Goal: Task Accomplishment & Management: Use online tool/utility

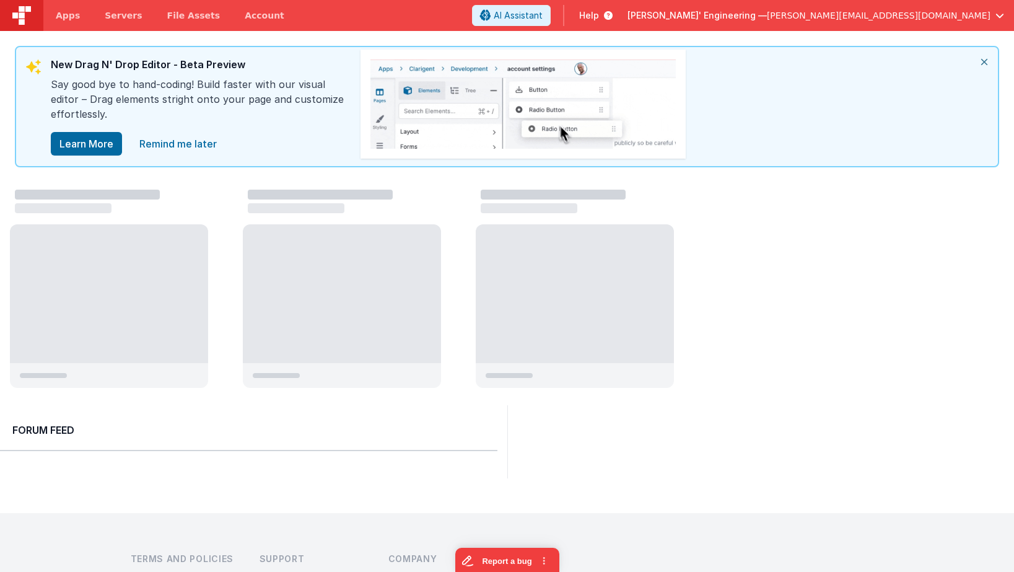
click at [767, 12] on span "[PERSON_NAME]' Engineering —" at bounding box center [696, 15] width 139 height 12
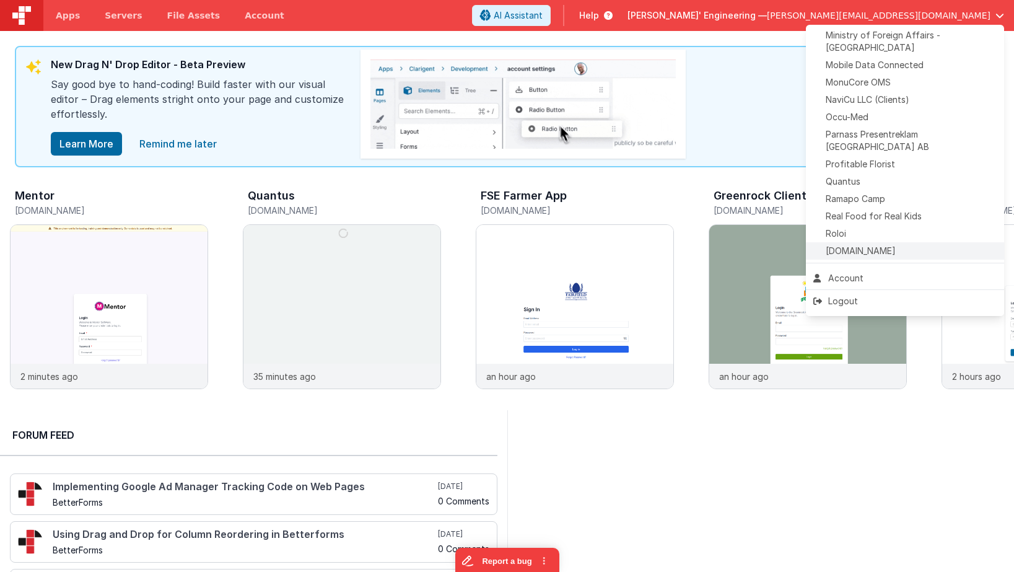
scroll to position [551, 0]
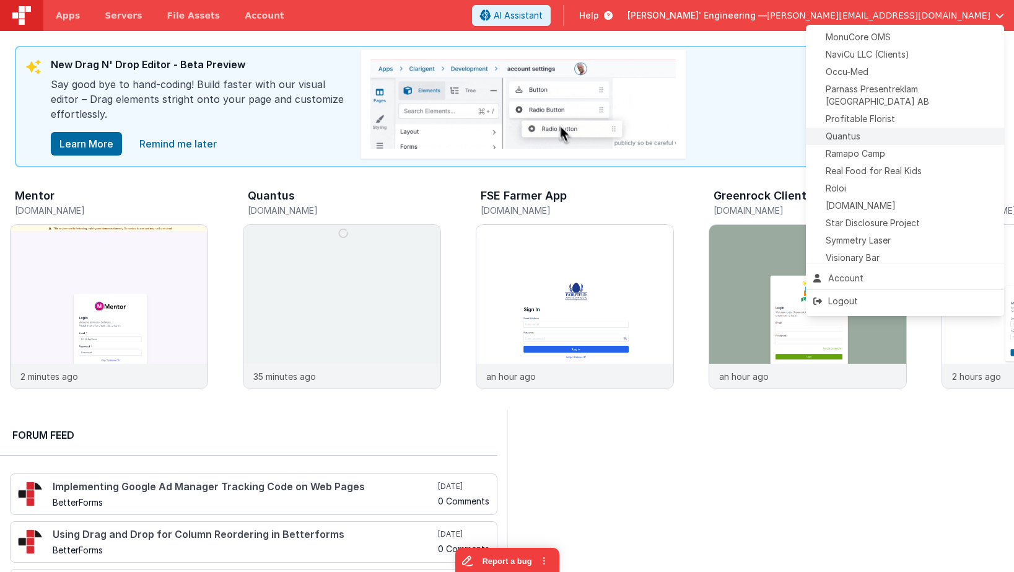
click at [866, 130] on div "Quantus" at bounding box center [904, 136] width 183 height 12
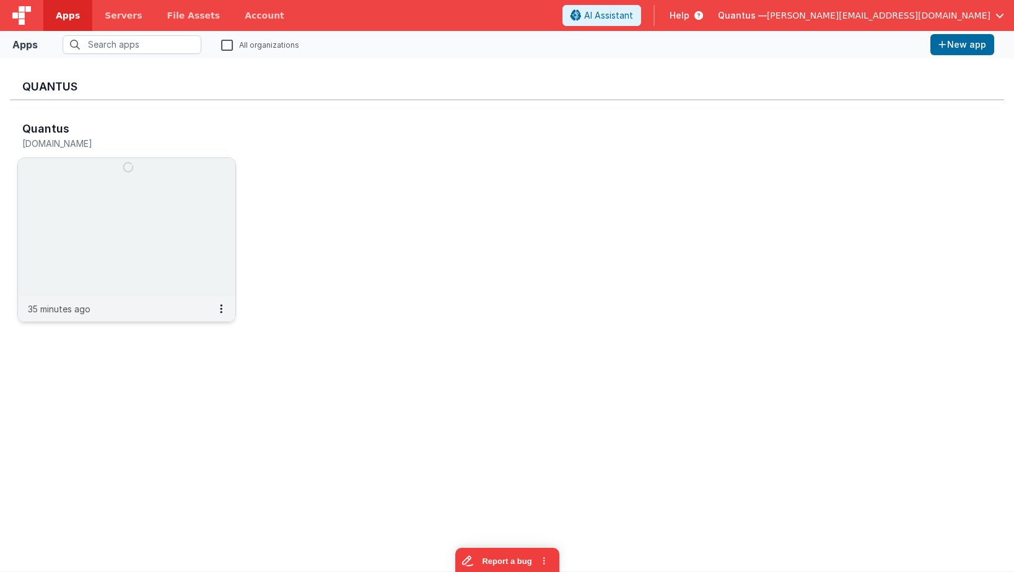
click at [166, 189] on img at bounding box center [126, 227] width 217 height 139
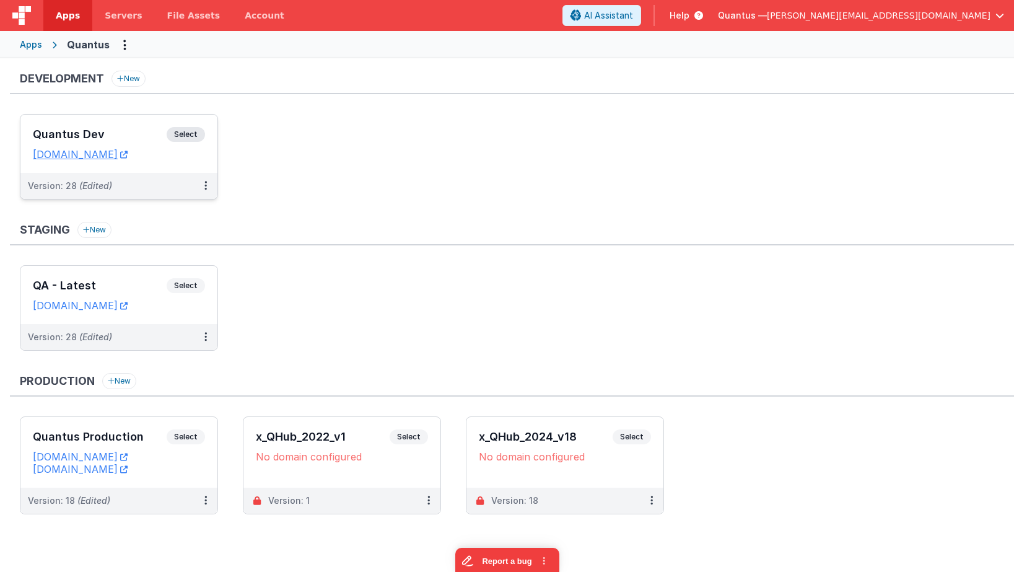
click at [109, 122] on div "Quantus Dev Select URLs [DOMAIN_NAME]" at bounding box center [118, 144] width 197 height 58
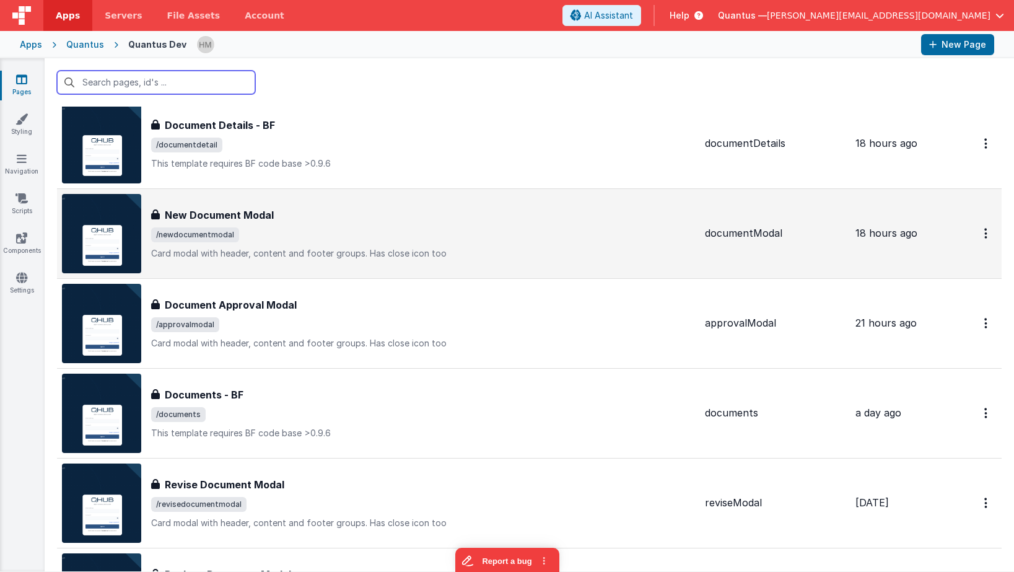
scroll to position [223, 0]
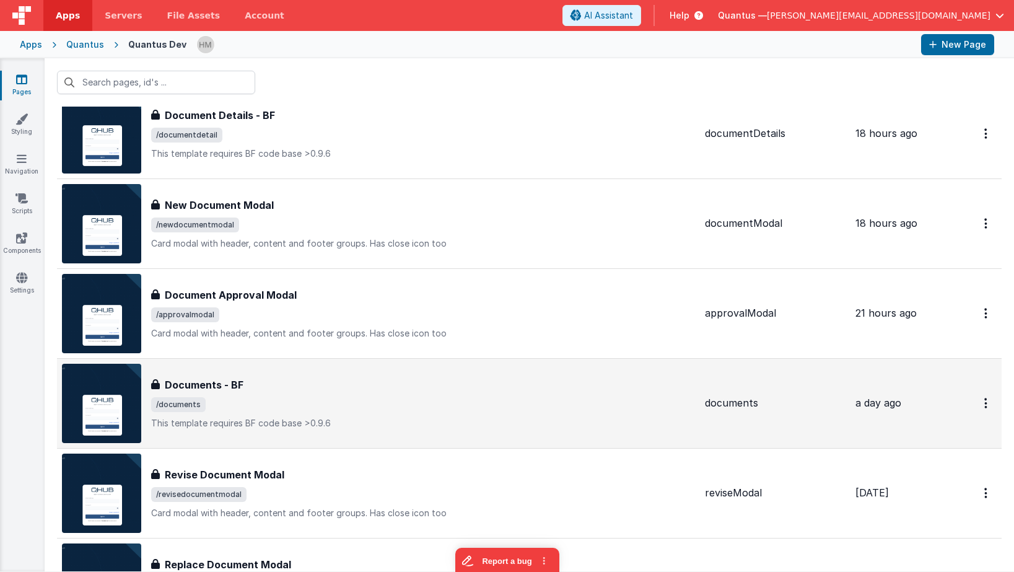
click at [362, 389] on div "Documents - BF" at bounding box center [423, 384] width 544 height 15
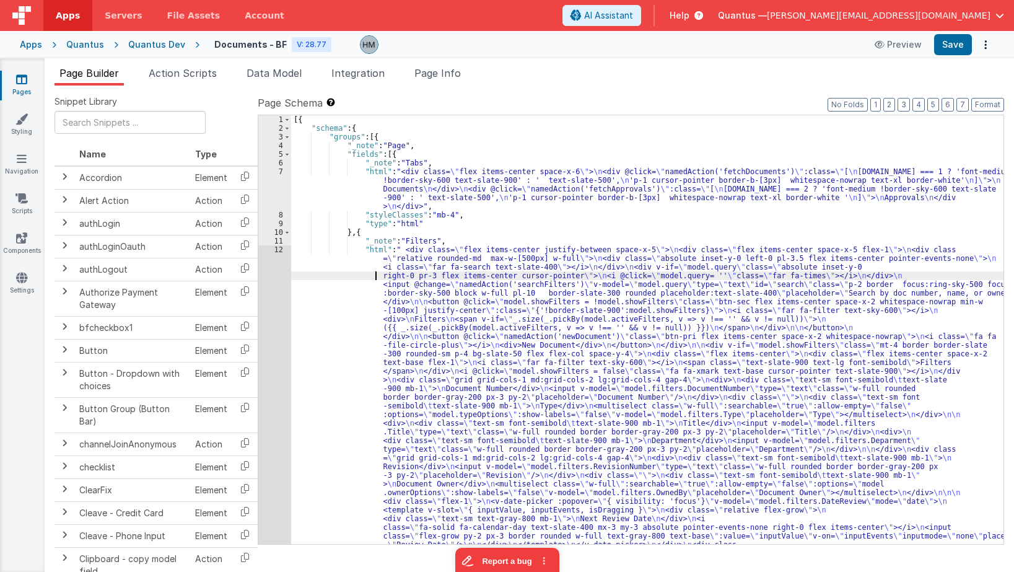
click at [346, 279] on div "[{ "schema" : { "groups" : [{ "_note" : "Page" , "fields" : [{ "_note" : "Tabs"…" at bounding box center [647, 507] width 712 height 784
click at [454, 81] on li "Page Info" at bounding box center [437, 76] width 56 height 20
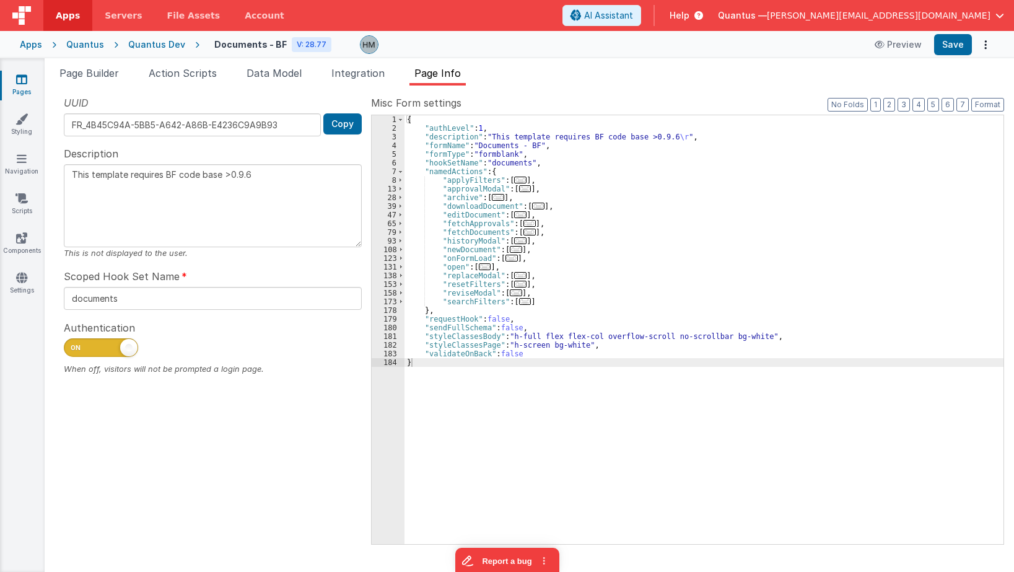
click at [519, 300] on span "..." at bounding box center [525, 301] width 12 height 7
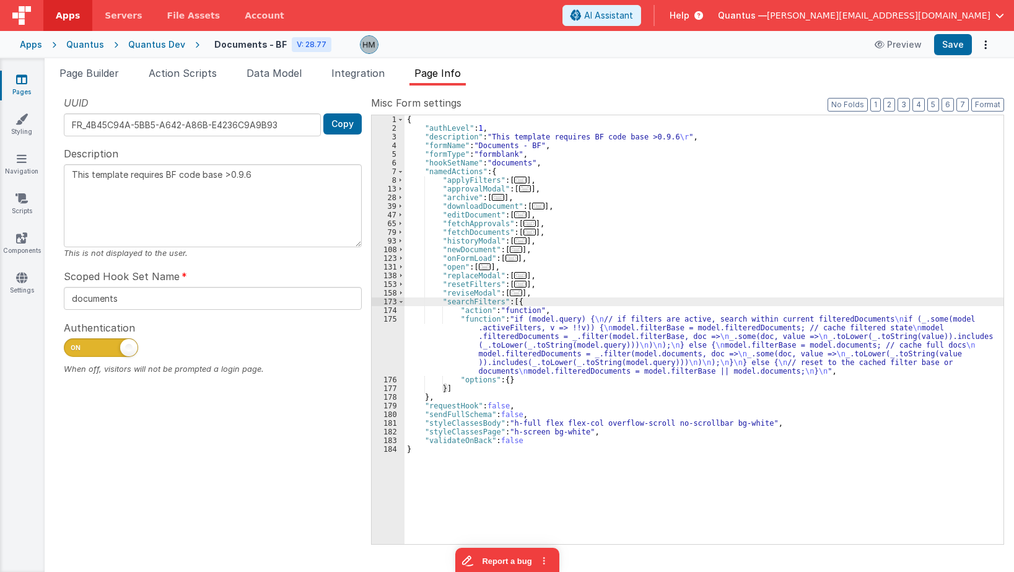
click at [439, 318] on div "{ "authLevel" : 1 , "description" : "This template requires BF code base >0.9.6…" at bounding box center [703, 338] width 599 height 446
click at [396, 318] on div "175" at bounding box center [388, 345] width 33 height 61
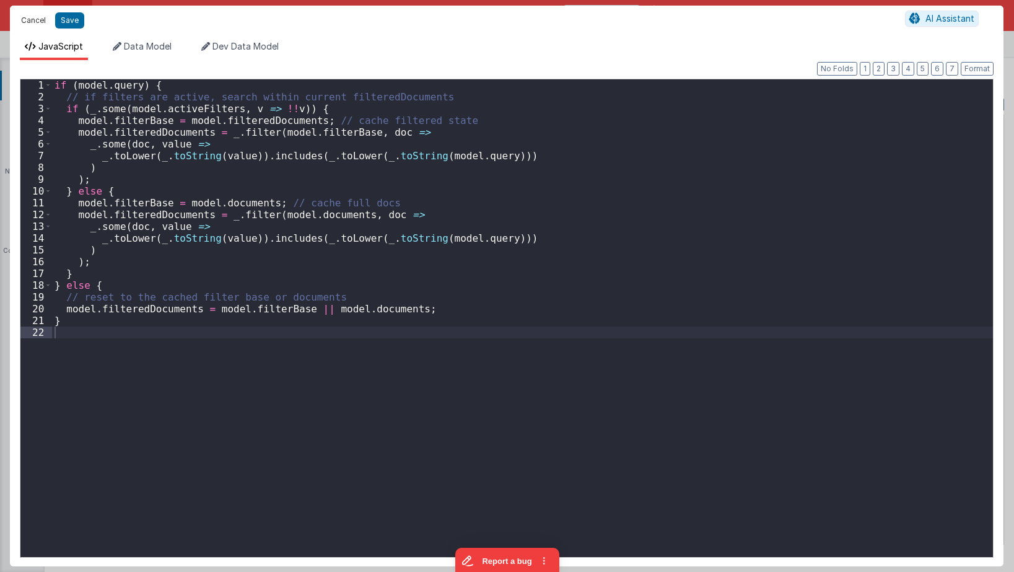
drag, startPoint x: 37, startPoint y: 19, endPoint x: 471, endPoint y: 0, distance: 435.1
click at [37, 20] on button "Cancel" at bounding box center [33, 20] width 37 height 17
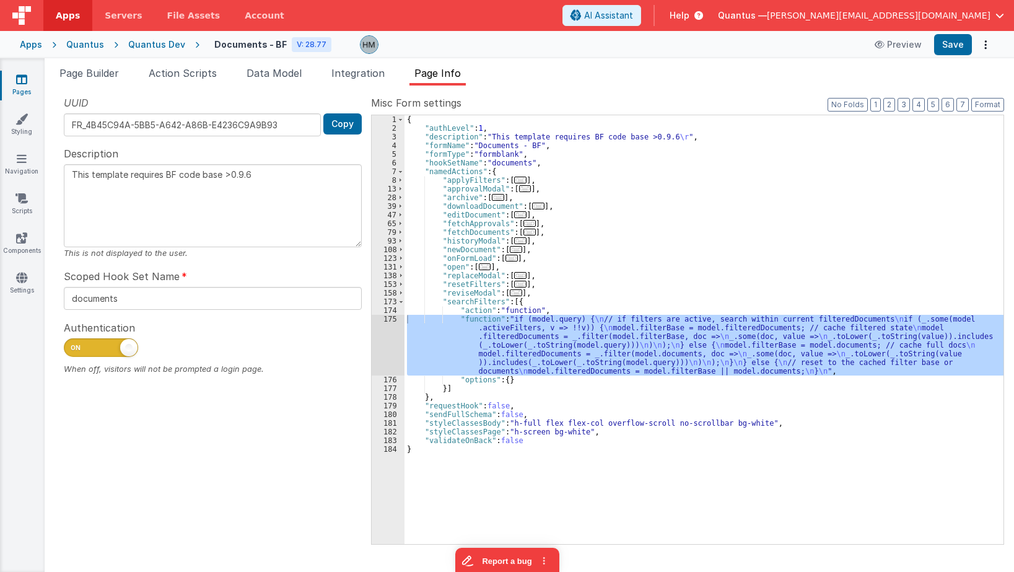
click at [461, 298] on div "{ "authLevel" : 1 , "description" : "This template requires BF code base >0.9.6…" at bounding box center [703, 338] width 599 height 446
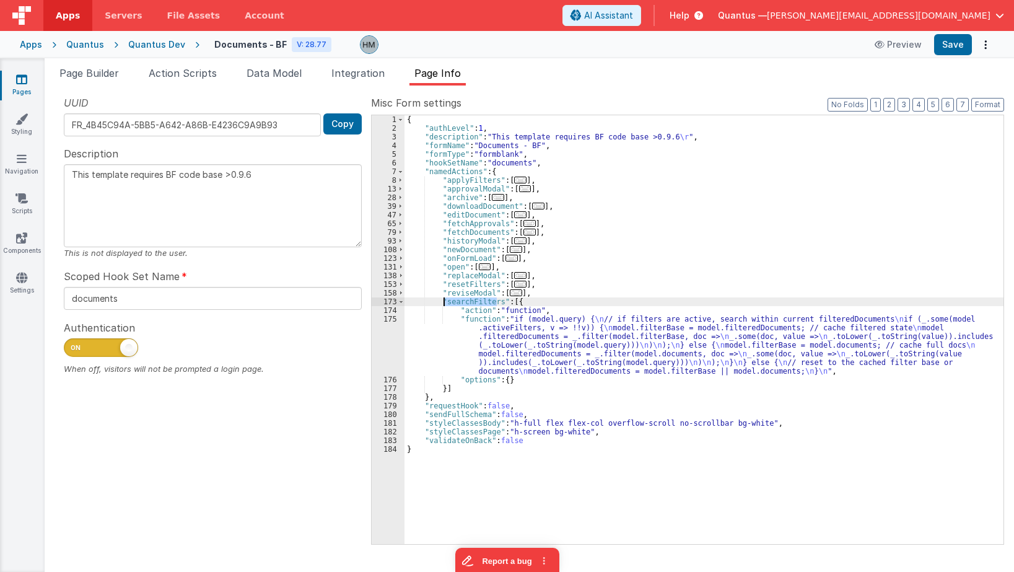
click at [461, 298] on div "{ "authLevel" : 1 , "description" : "This template requires BF code base >0.9.6…" at bounding box center [703, 338] width 599 height 446
click at [518, 177] on span "..." at bounding box center [520, 179] width 12 height 7
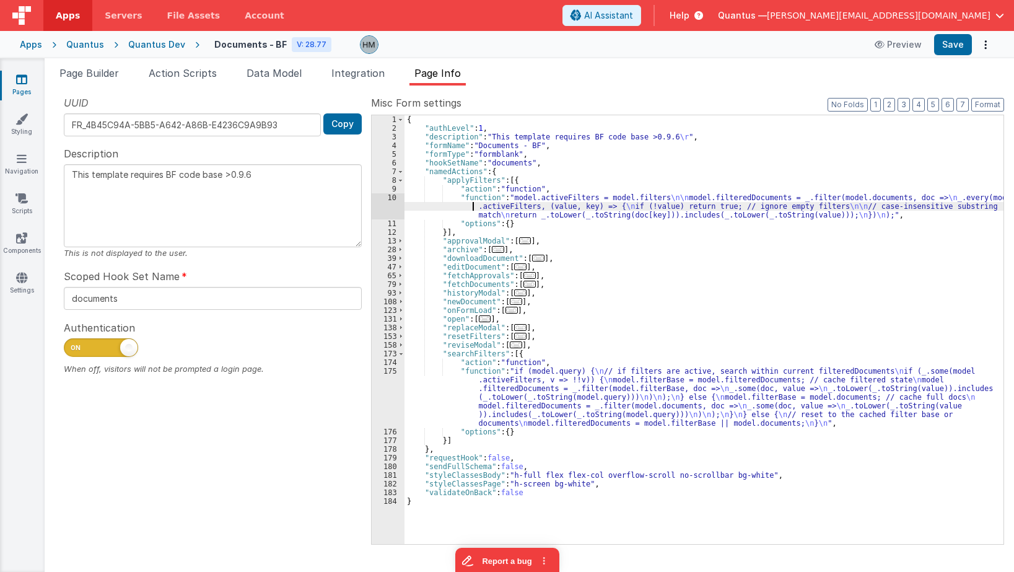
click at [472, 207] on div "{ "authLevel" : 1 , "description" : "This template requires BF code base >0.9.6…" at bounding box center [703, 338] width 599 height 446
click at [392, 199] on div "10" at bounding box center [388, 206] width 33 height 26
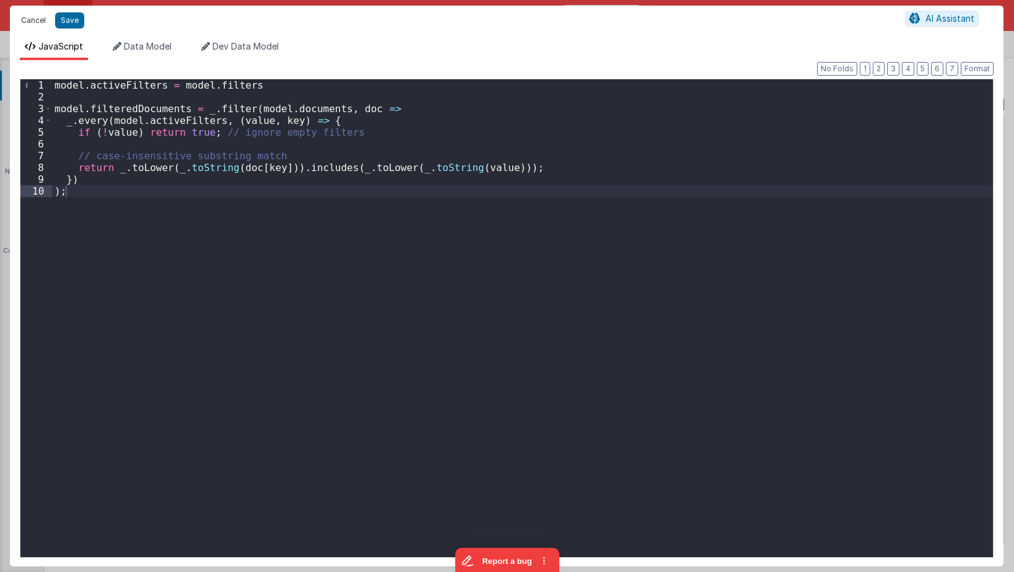
click at [38, 19] on button "Cancel" at bounding box center [33, 20] width 37 height 17
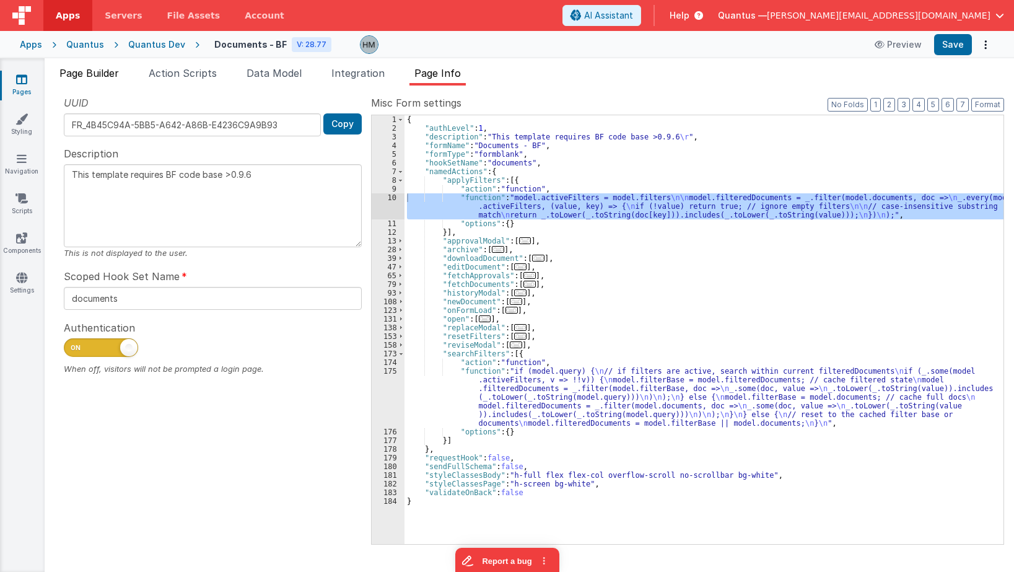
click at [89, 72] on span "Page Builder" at bounding box center [88, 73] width 59 height 12
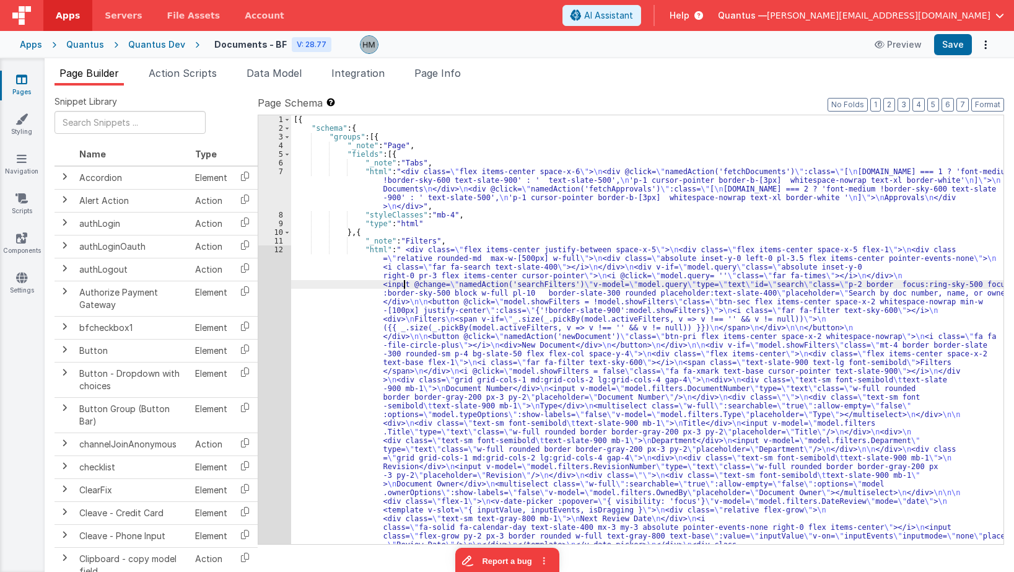
click at [404, 281] on div "[{ "schema" : { "groups" : [{ "_note" : "Page" , "fields" : [{ "_note" : "Tabs"…" at bounding box center [647, 507] width 712 height 784
click at [277, 251] on div "12" at bounding box center [274, 418] width 33 height 347
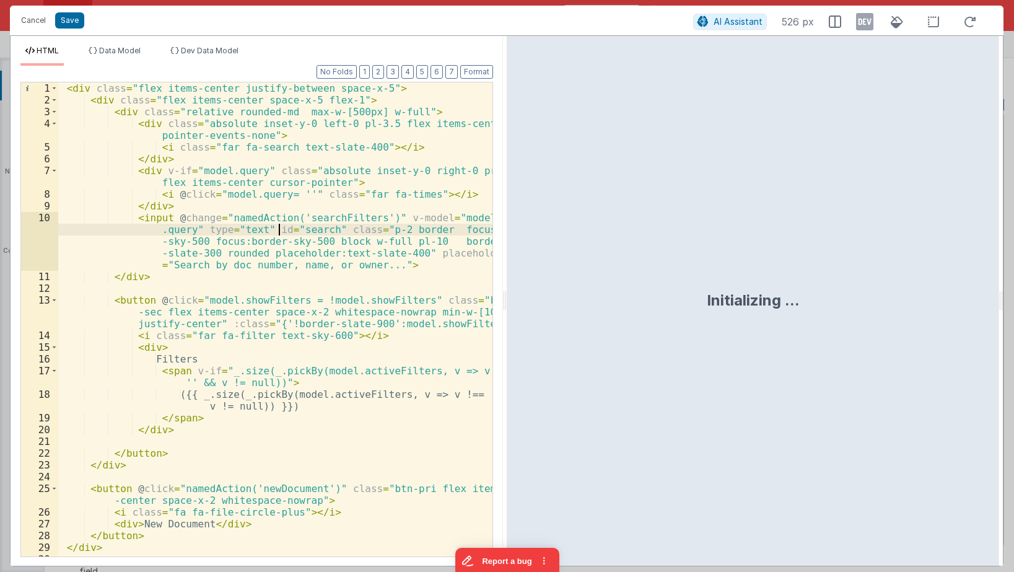
click at [279, 234] on div "< div class = "flex items-center justify-between space-x-5" > < div class = "fl…" at bounding box center [275, 336] width 434 height 509
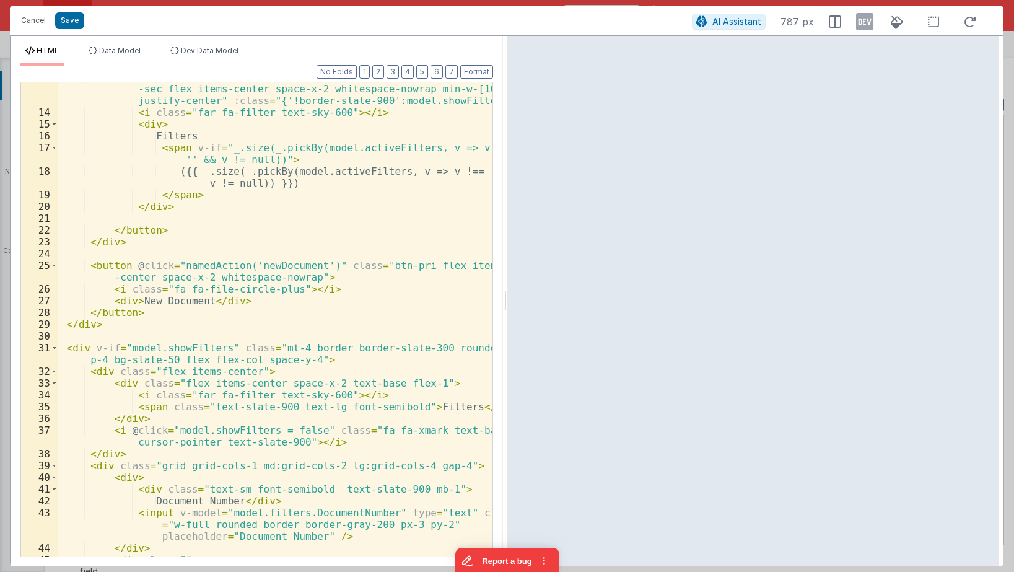
scroll to position [297, 0]
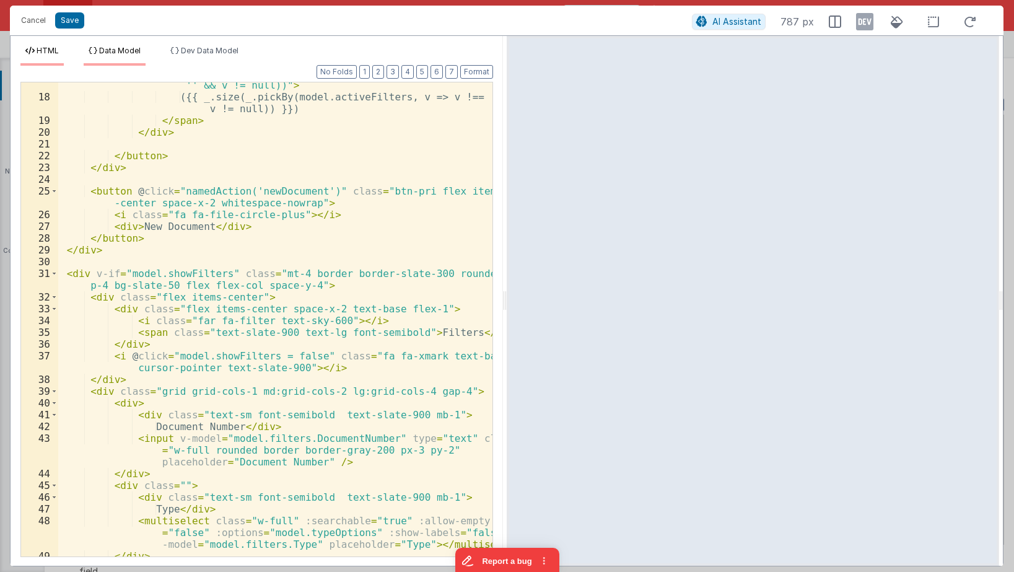
click at [128, 55] on span "Data Model" at bounding box center [119, 50] width 41 height 9
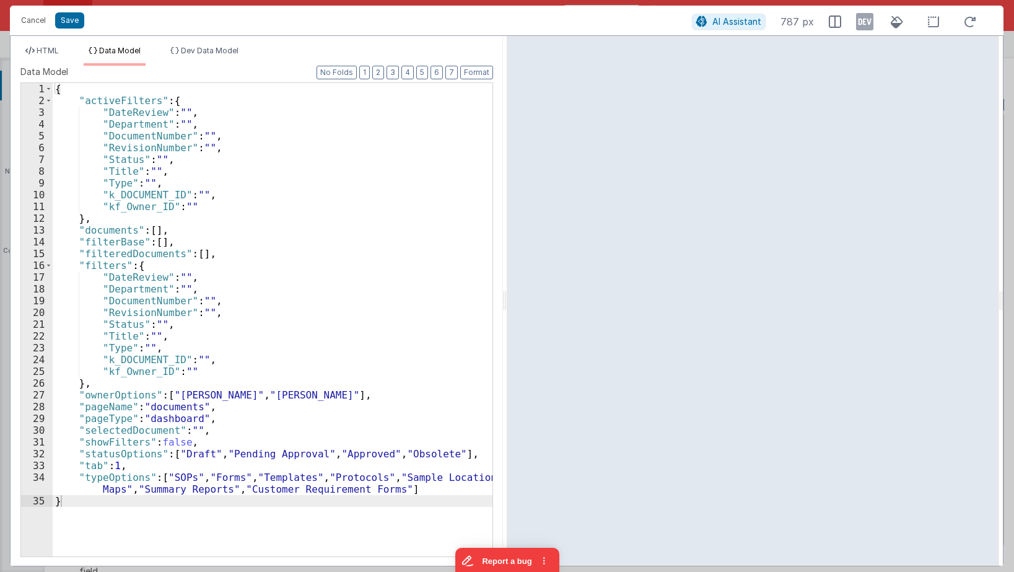
click at [132, 117] on div "{ "activeFilters" : { "DateReview" : "" , "Department" : "" , "DocumentNumber" …" at bounding box center [273, 331] width 440 height 497
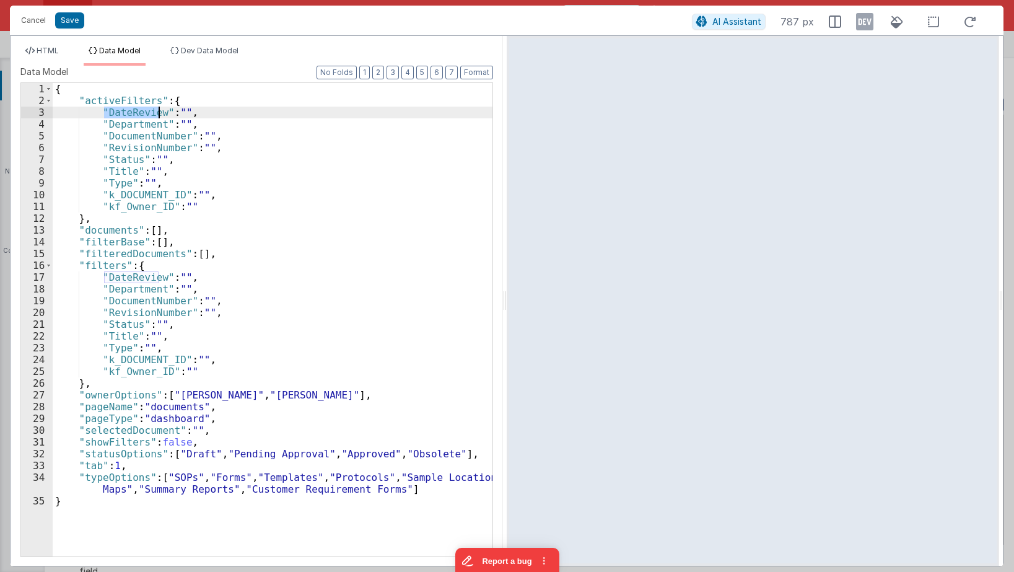
click at [132, 117] on div "{ "activeFilters" : { "DateReview" : "" , "Department" : "" , "DocumentNumber" …" at bounding box center [273, 331] width 440 height 497
click at [129, 129] on div "{ "activeFilters" : { "DateReview" : "" , "Department" : "" , "DocumentNumber" …" at bounding box center [273, 331] width 440 height 497
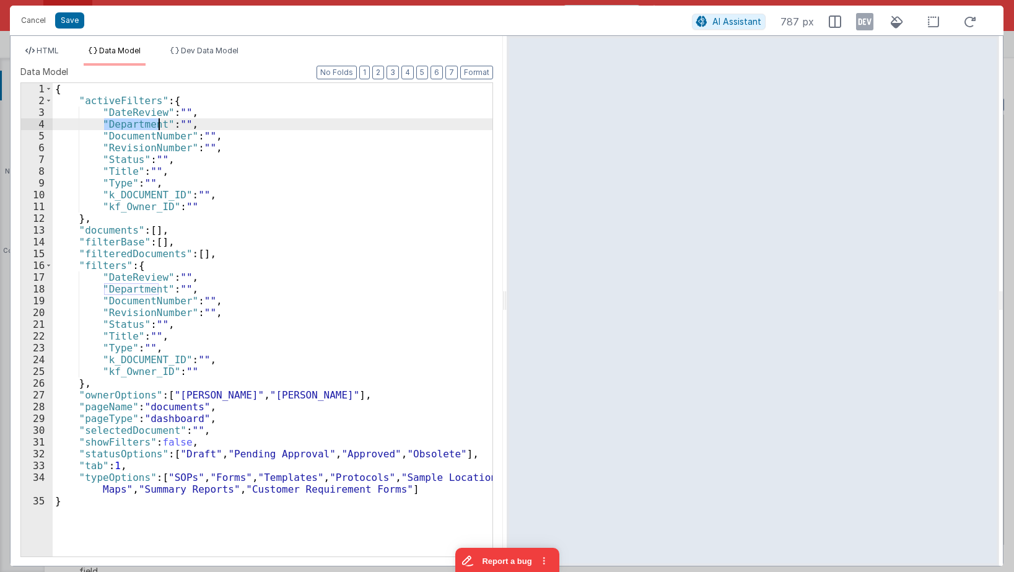
click at [129, 129] on div "{ "activeFilters" : { "DateReview" : "" , "Department" : "" , "DocumentNumber" …" at bounding box center [273, 331] width 440 height 497
click at [126, 141] on div "{ "activeFilters" : { "DateReview" : "" , "Department" : "" , "DocumentNumber" …" at bounding box center [273, 331] width 440 height 497
click at [120, 160] on div "{ "activeFilters" : { "DateReview" : "" , "Department" : "" , "DocumentNumber" …" at bounding box center [273, 331] width 440 height 497
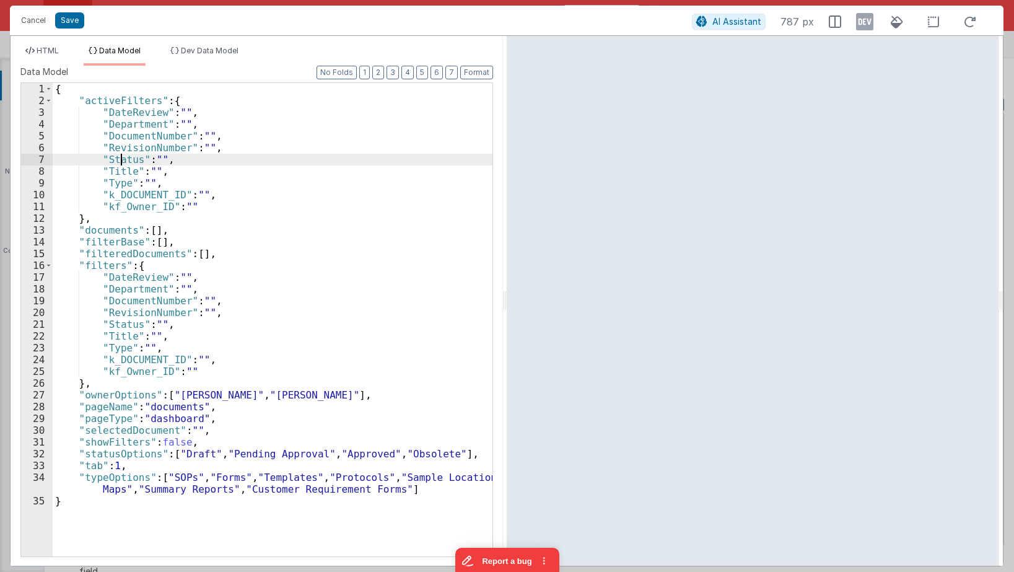
click at [121, 161] on div "{ "activeFilters" : { "DateReview" : "" , "Department" : "" , "DocumentNumber" …" at bounding box center [273, 331] width 440 height 497
click at [31, 20] on button "Cancel" at bounding box center [33, 20] width 37 height 17
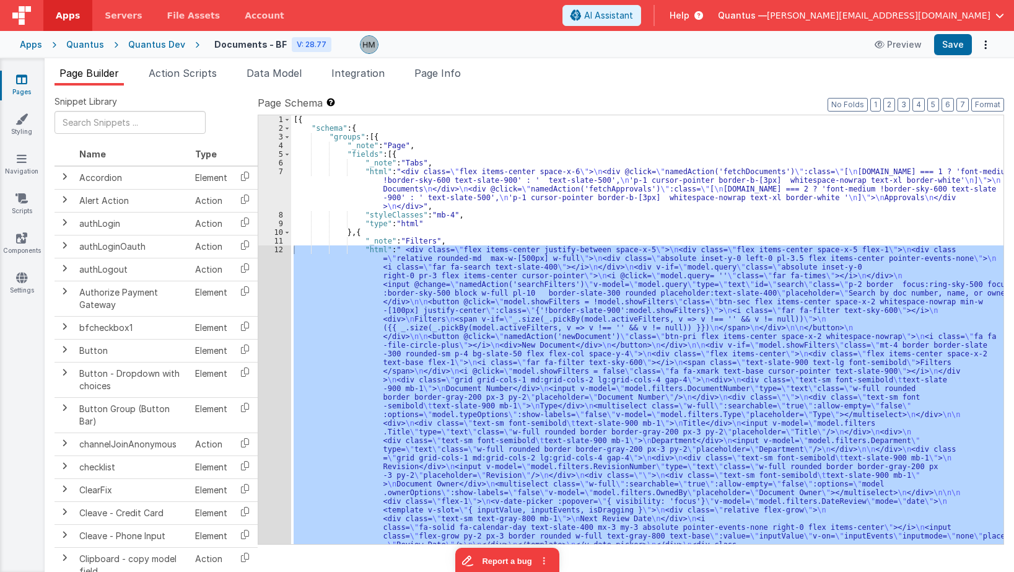
click at [447, 163] on div "[{ "schema" : { "groups" : [{ "_note" : "Page" , "fields" : [{ "_note" : "Tabs"…" at bounding box center [647, 507] width 712 height 784
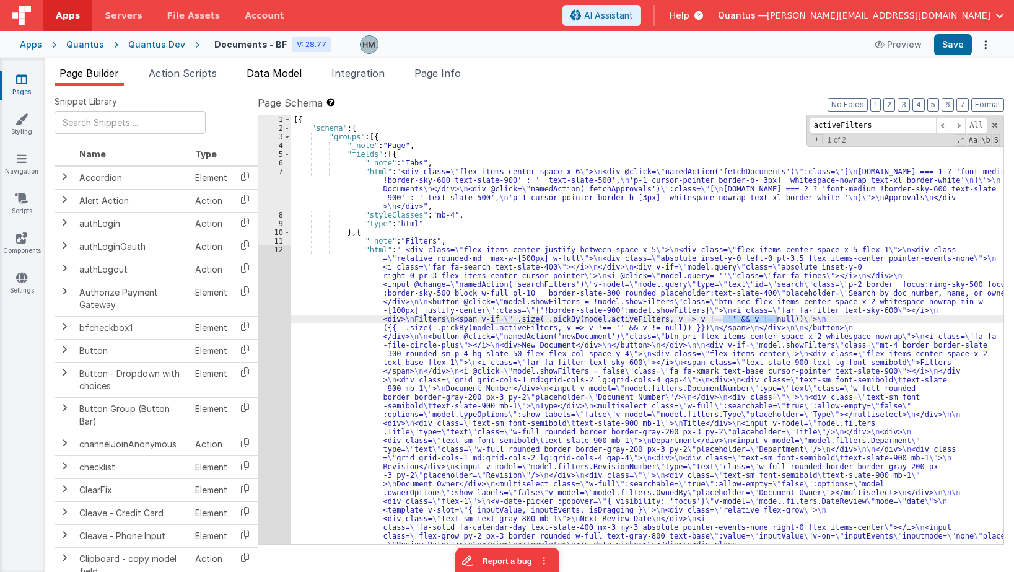
type input "activeFilters"
click at [263, 74] on span "Data Model" at bounding box center [273, 73] width 55 height 12
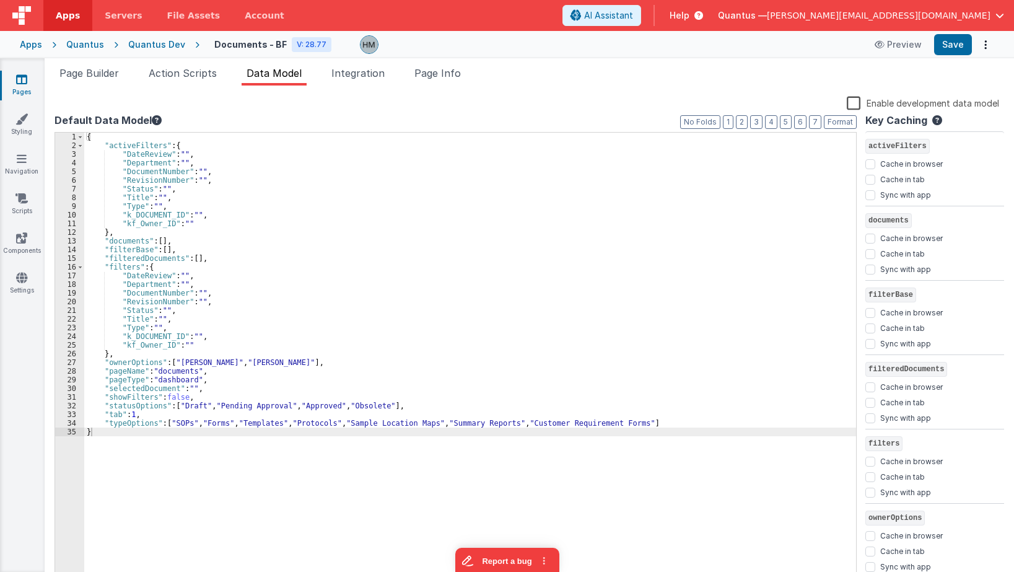
click at [409, 150] on div "{ "activeFilters" : { "DateReview" : "" , "Department" : "" , "DocumentNumber" …" at bounding box center [470, 366] width 772 height 467
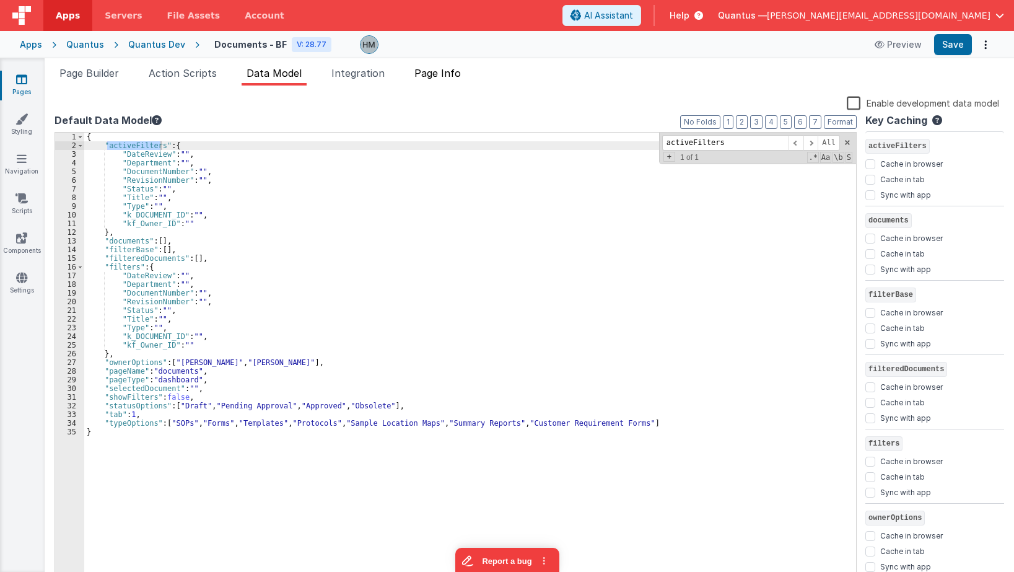
type input "activeFilters"
click at [425, 81] on li "Page Info" at bounding box center [437, 76] width 56 height 20
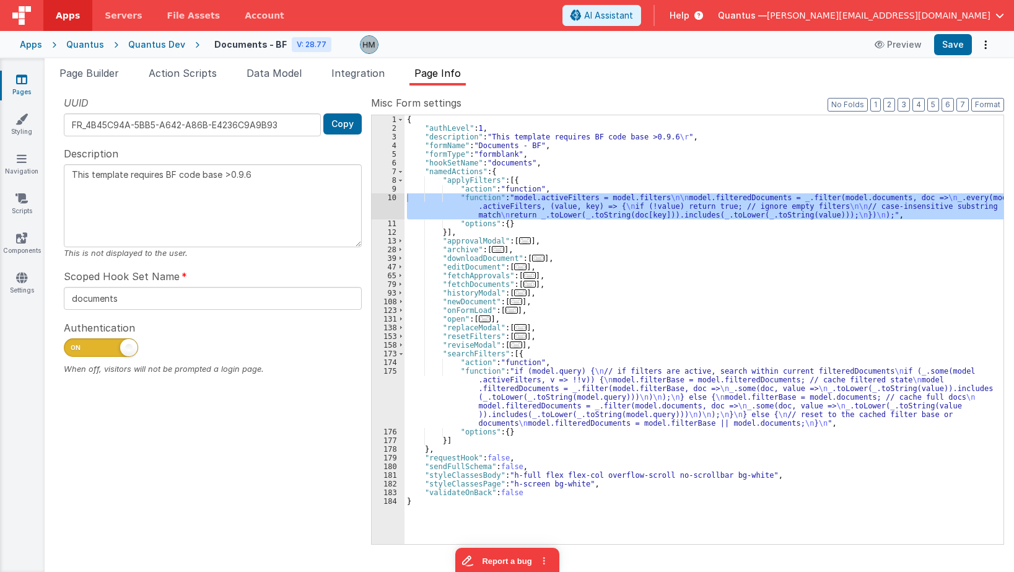
click at [475, 211] on div "{ "authLevel" : 1 , "description" : "This template requires BF code base >0.9.6…" at bounding box center [703, 329] width 599 height 429
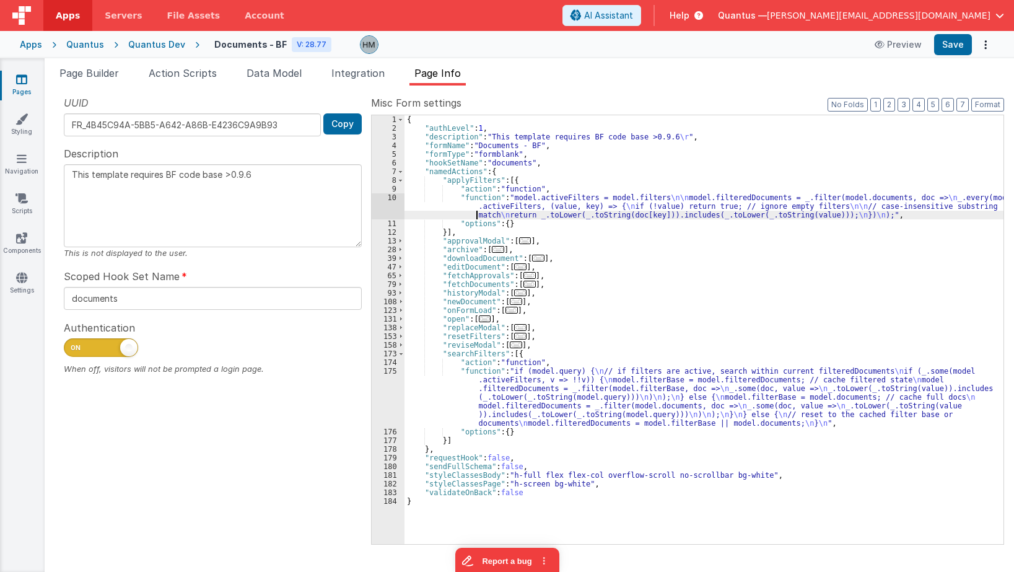
click at [390, 198] on div "10" at bounding box center [388, 206] width 33 height 26
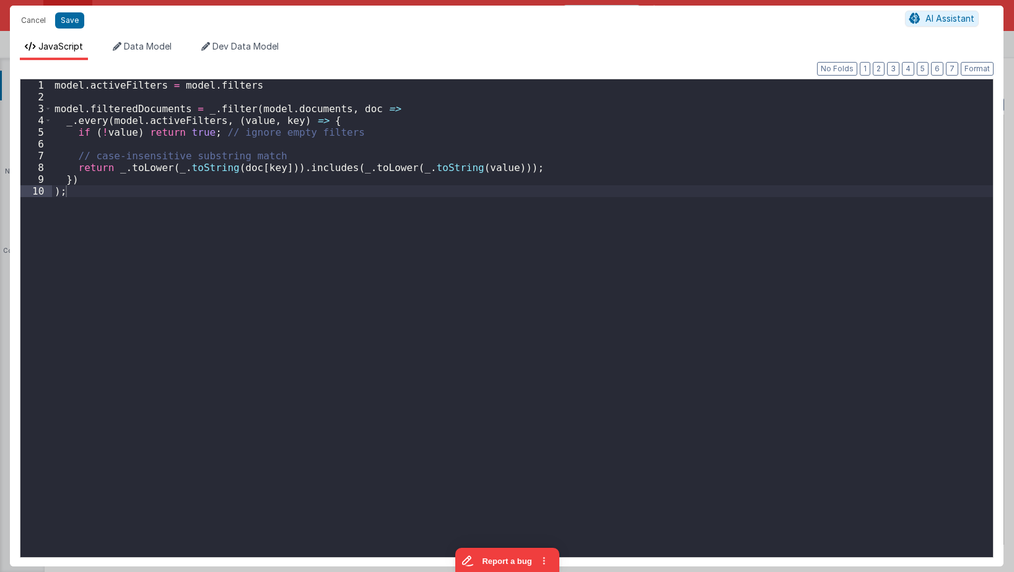
click at [390, 198] on div "model . activeFilters = model . filters model . filteredDocuments = _ . filter …" at bounding box center [522, 329] width 941 height 501
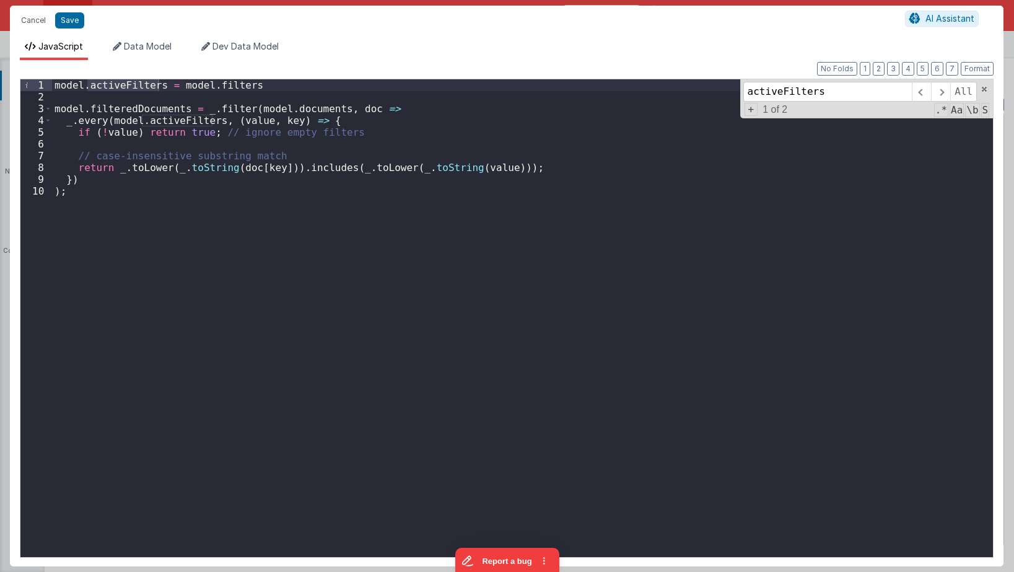
type input "activeFilters"
click at [30, 22] on button "Cancel" at bounding box center [33, 20] width 37 height 17
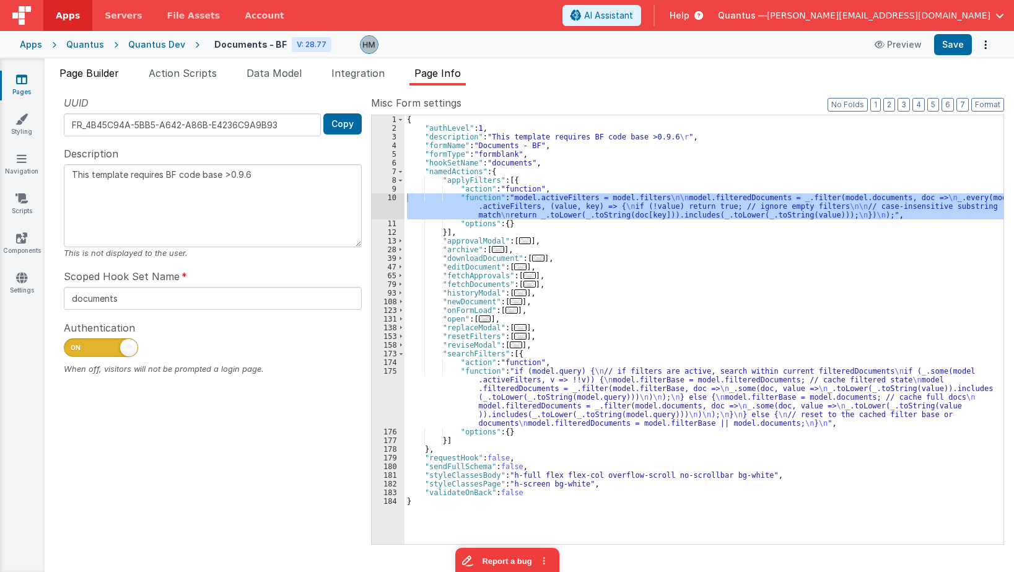
click at [94, 72] on span "Page Builder" at bounding box center [88, 73] width 59 height 12
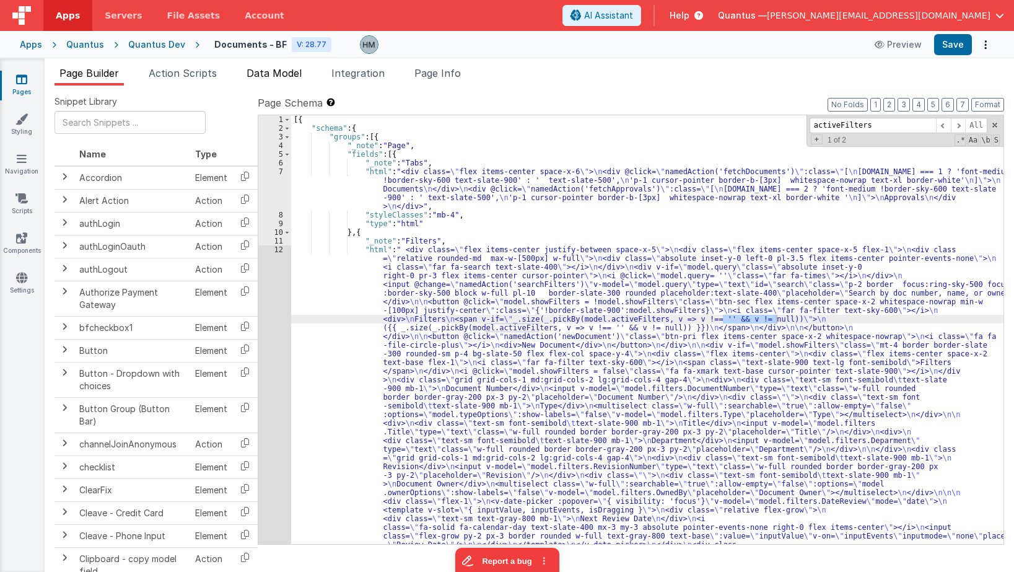
click at [290, 81] on li "Data Model" at bounding box center [274, 76] width 65 height 20
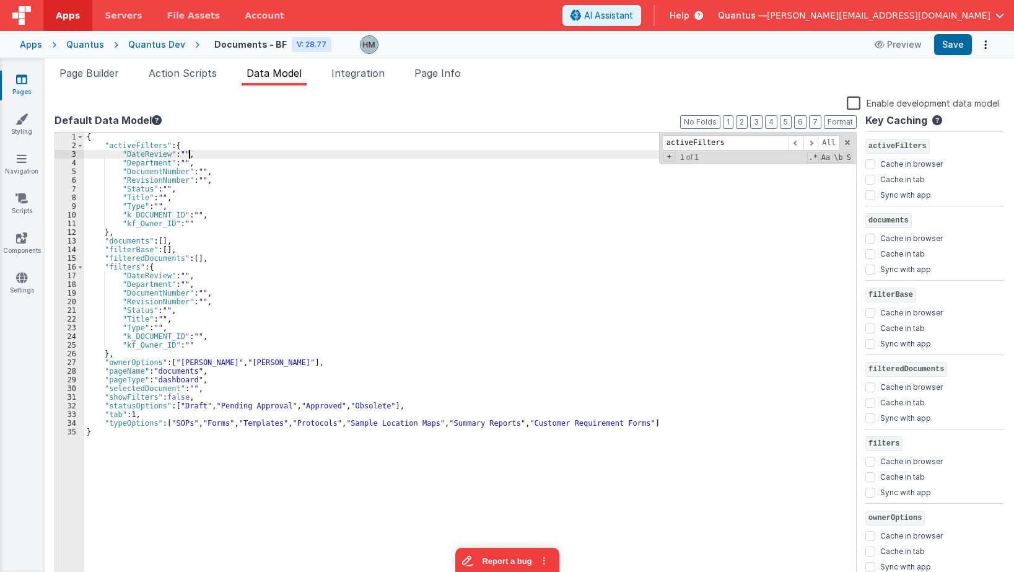
click at [272, 153] on div "{ "activeFilters" : { "DateReview" : "" , "Department" : "" , "DocumentNumber" …" at bounding box center [470, 366] width 772 height 467
paste input "Title"
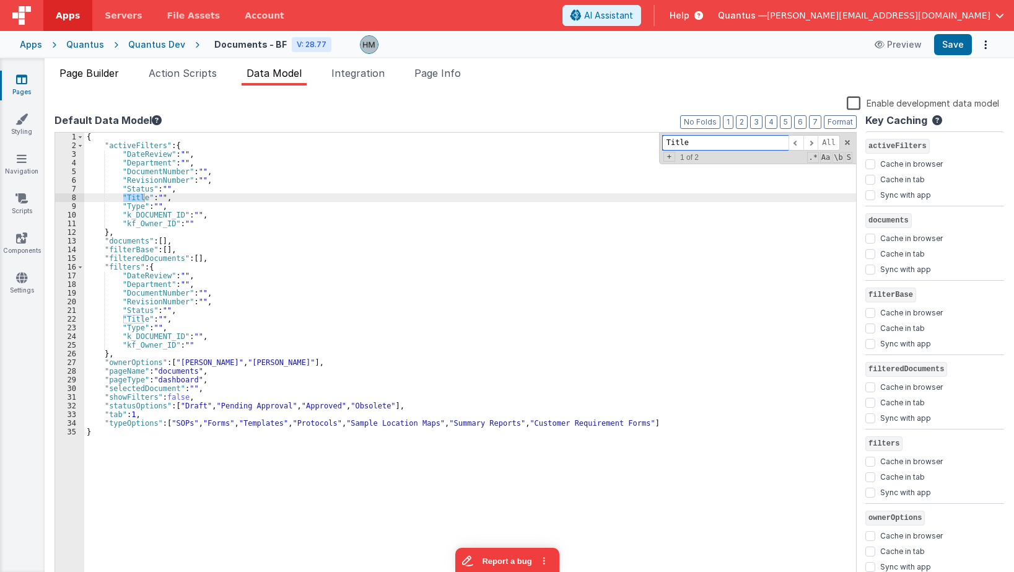
type input "Title"
click at [81, 75] on span "Page Builder" at bounding box center [88, 73] width 59 height 12
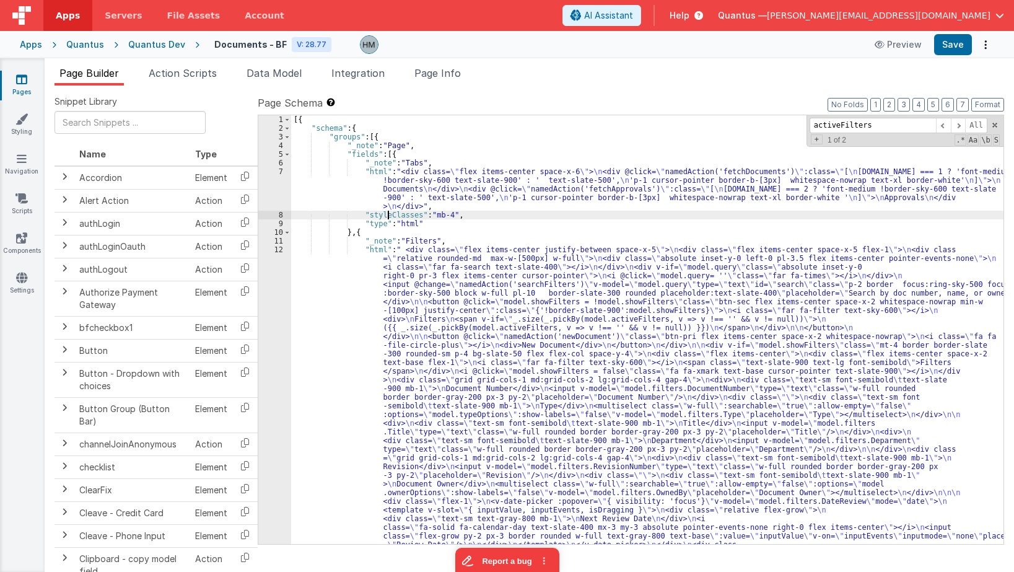
click at [390, 212] on div "[{ "schema" : { "groups" : [{ "_note" : "Page" , "fields" : [{ "_note" : "Tabs"…" at bounding box center [647, 507] width 712 height 784
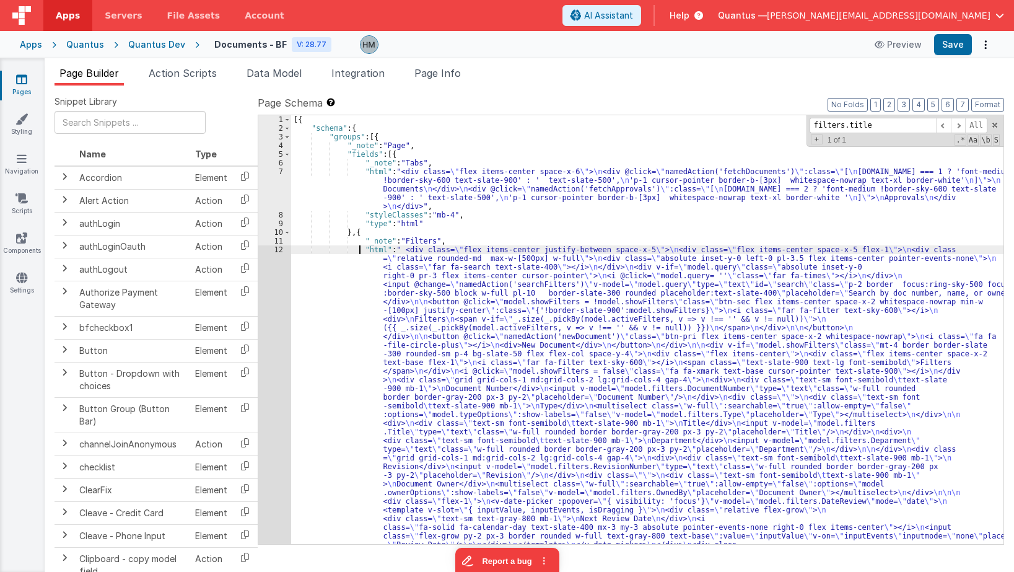
click at [359, 250] on div "[{ "schema" : { "groups" : [{ "_note" : "Page" , "fields" : [{ "_note" : "Tabs"…" at bounding box center [647, 507] width 712 height 784
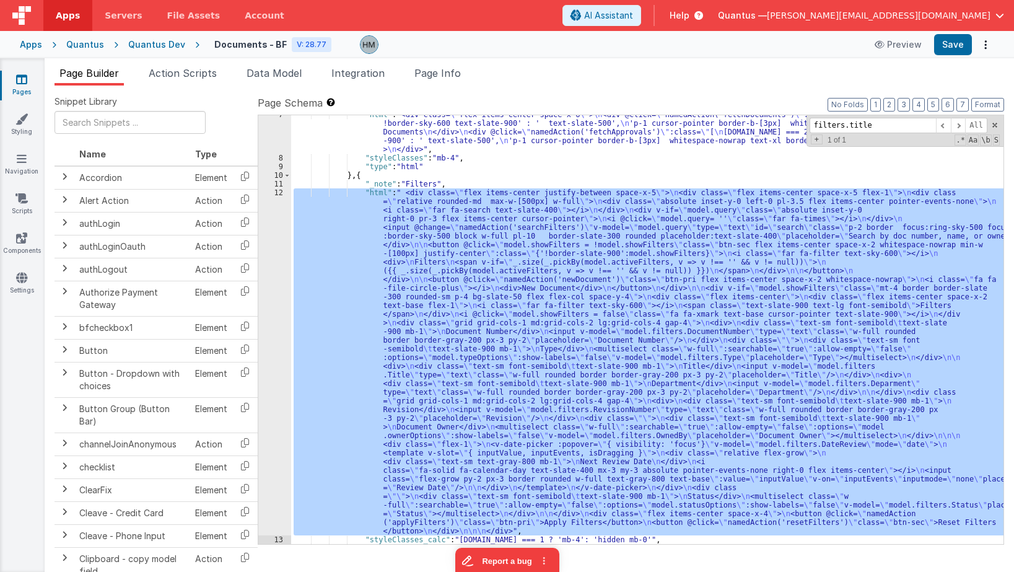
click at [277, 193] on div "12" at bounding box center [274, 361] width 33 height 347
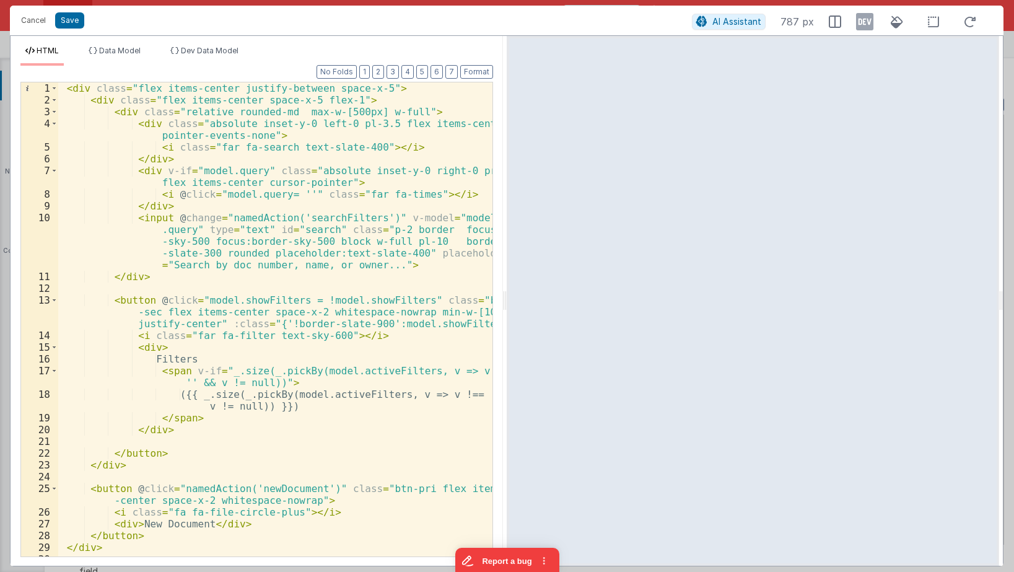
type input ""html": " <div class=\"flex items-center justify-between space-x-5\">\n <div cl…"
click at [280, 208] on div "< div class = "flex items-center justify-between space-x-5" > < div class = "fl…" at bounding box center [275, 336] width 434 height 509
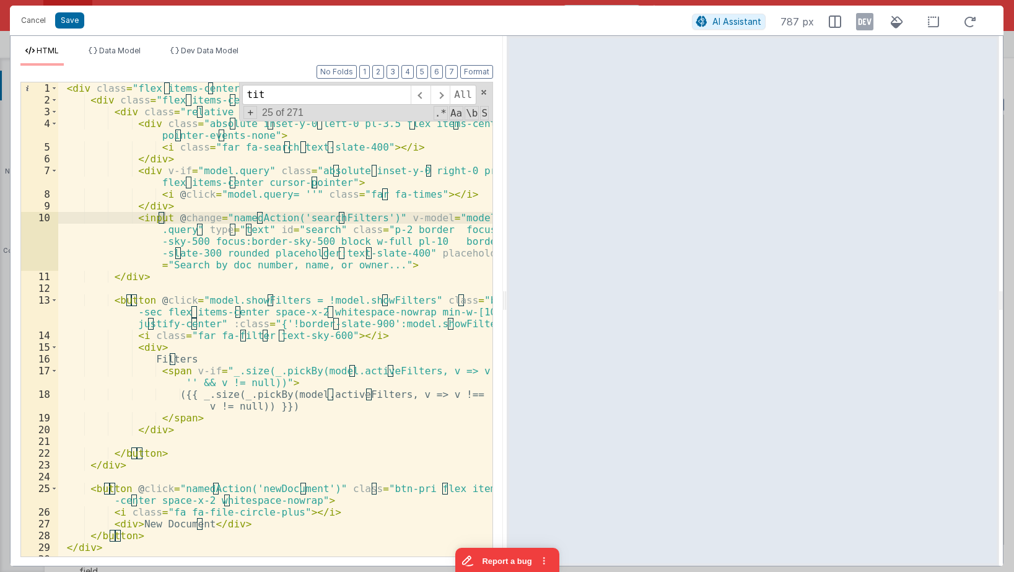
scroll to position [586, 0]
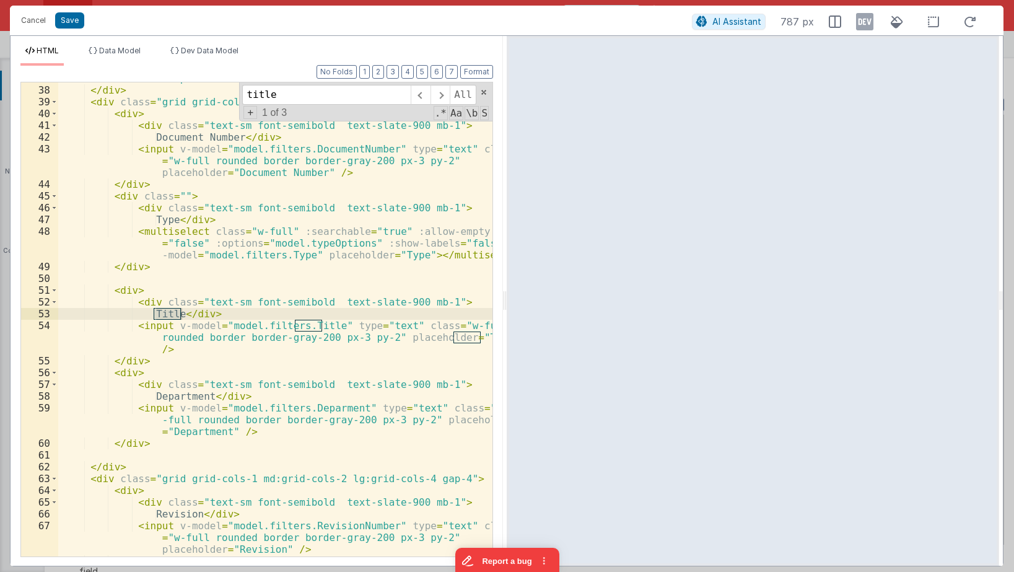
type input "title"
click at [34, 20] on button "Cancel" at bounding box center [33, 20] width 37 height 17
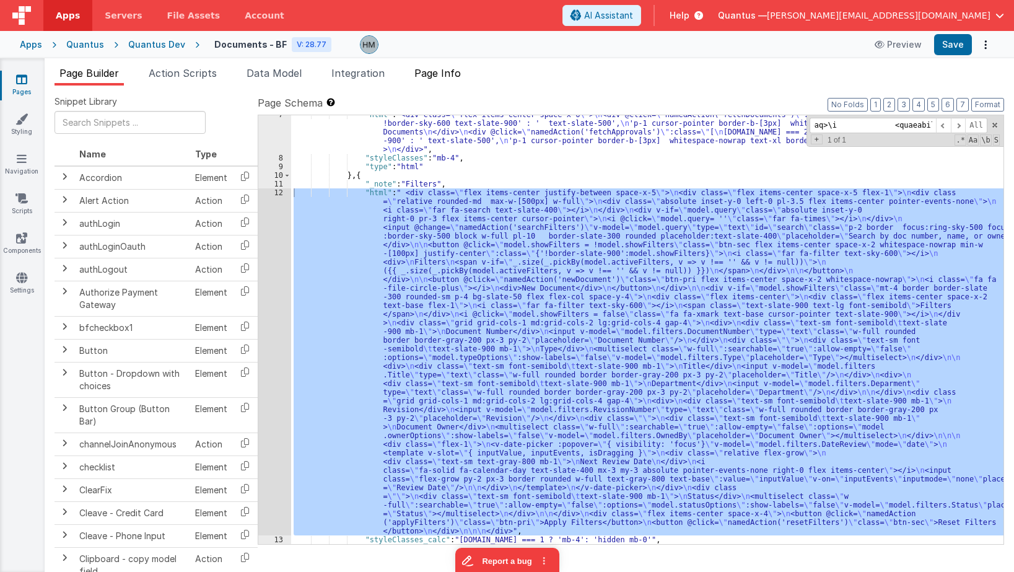
click at [453, 72] on span "Page Info" at bounding box center [437, 73] width 46 height 12
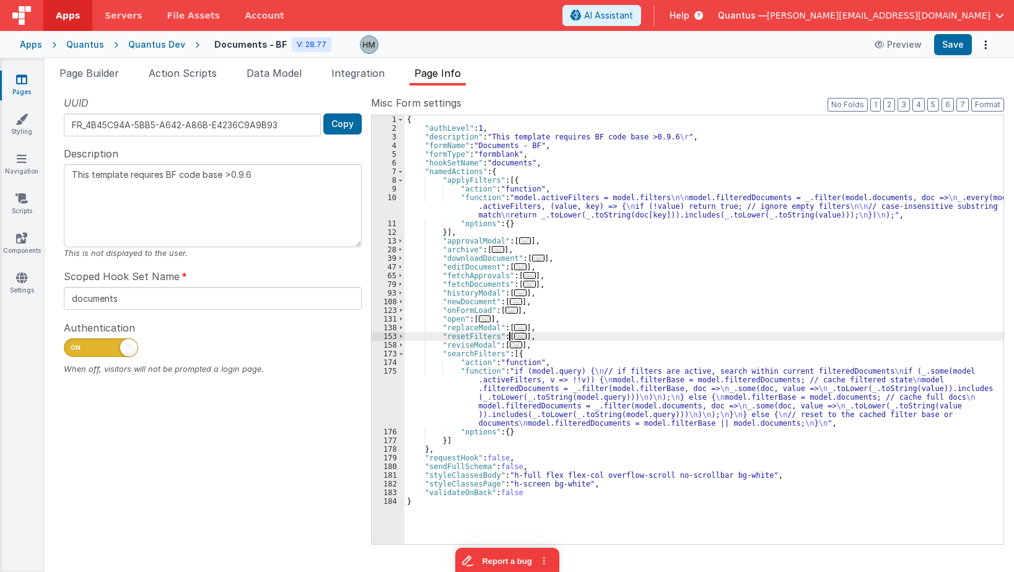
click at [517, 337] on span "..." at bounding box center [520, 336] width 12 height 7
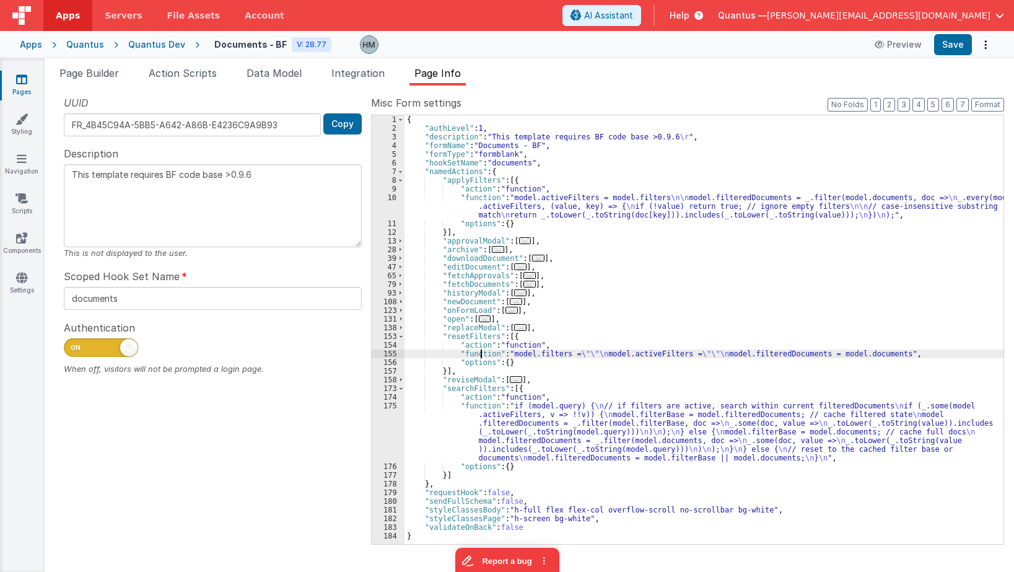
click at [480, 355] on div "{ "authLevel" : 1 , "description" : "This template requires BF code base >0.9.6…" at bounding box center [703, 338] width 599 height 446
click at [386, 355] on div "155" at bounding box center [388, 353] width 33 height 9
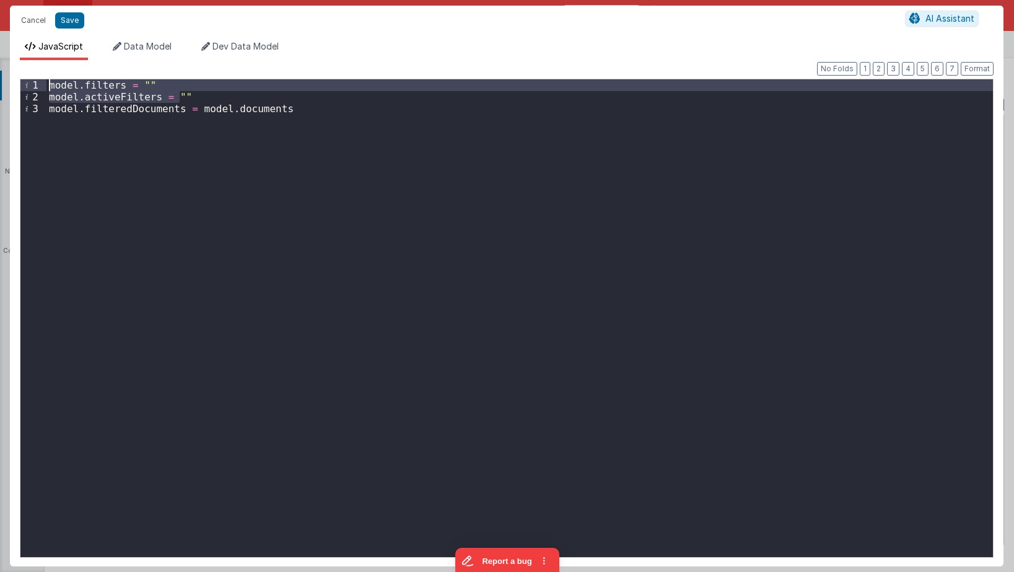
drag, startPoint x: 203, startPoint y: 92, endPoint x: 40, endPoint y: 72, distance: 164.0
click at [46, 79] on div "model . filters = "" model . activeFilters = "" model . filteredDocuments = mod…" at bounding box center [519, 317] width 946 height 477
click at [132, 61] on div "Format 7 6 5 4 3 2 1 No Folds 1 2 3 model . filters = "" model . activeFilters …" at bounding box center [506, 313] width 993 height 506
click at [138, 51] on span "Data Model" at bounding box center [148, 46] width 48 height 11
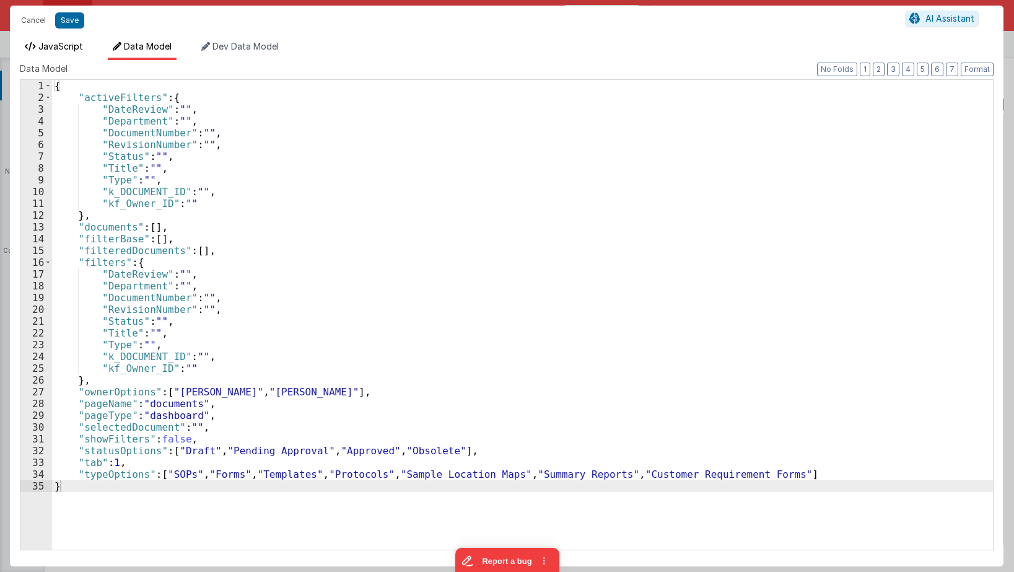
click at [59, 50] on span "JavaScript" at bounding box center [60, 46] width 45 height 11
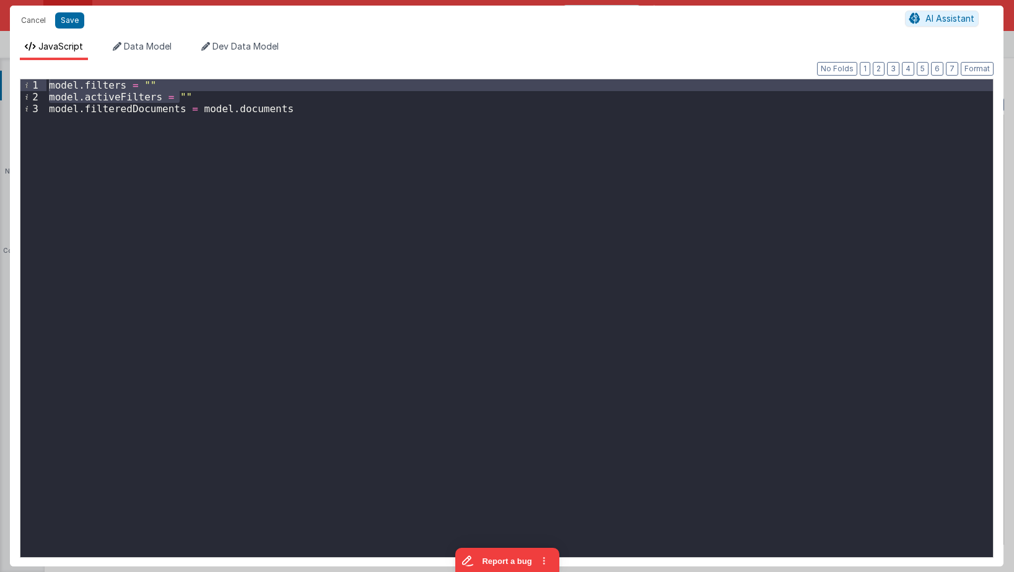
click at [203, 94] on div "model . filters = "" model . activeFilters = "" model . filteredDocuments = mod…" at bounding box center [519, 317] width 946 height 477
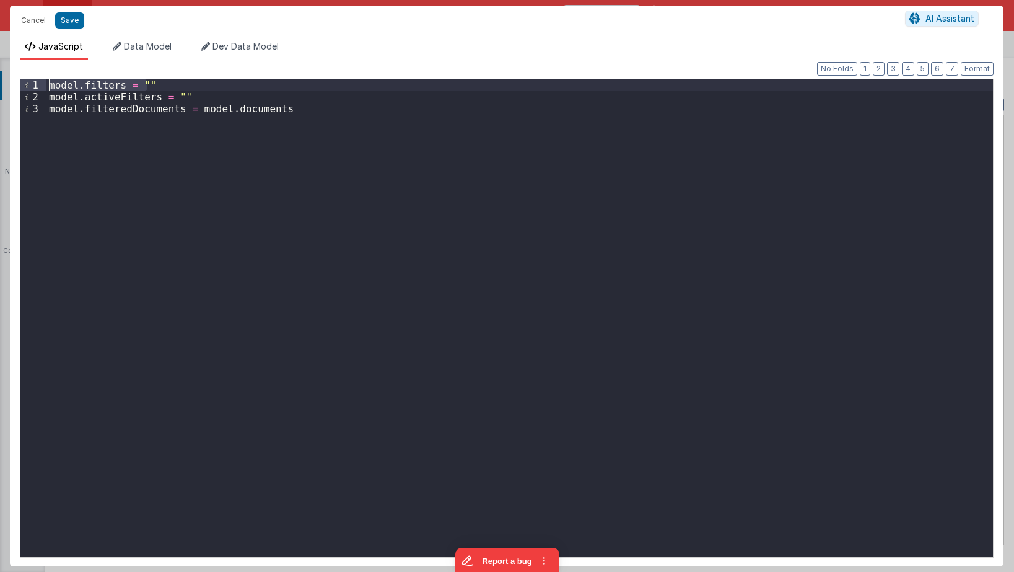
drag, startPoint x: 169, startPoint y: 84, endPoint x: -2, endPoint y: 66, distance: 171.8
click at [46, 79] on div "model . filters = "" model . activeFilters = "" model . filteredDocuments = mod…" at bounding box center [519, 317] width 946 height 477
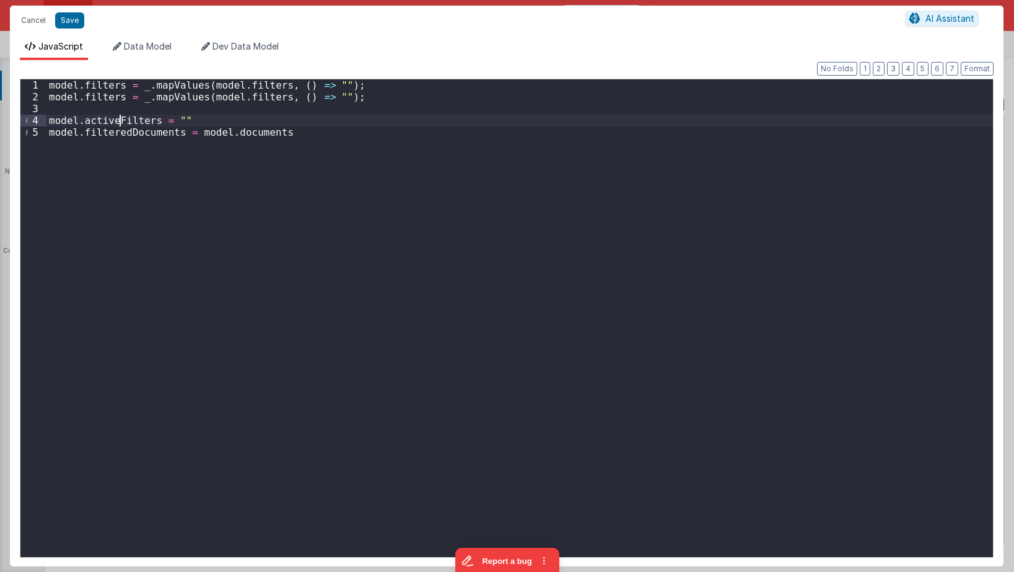
click at [121, 118] on div "model . filters = _ . mapValues ( model . filters , ( ) => "" ) ; model . filte…" at bounding box center [519, 329] width 946 height 501
click at [120, 118] on div "model . filters = _ . mapValues ( model . filters , ( ) => "" ) ; model . filte…" at bounding box center [519, 329] width 946 height 501
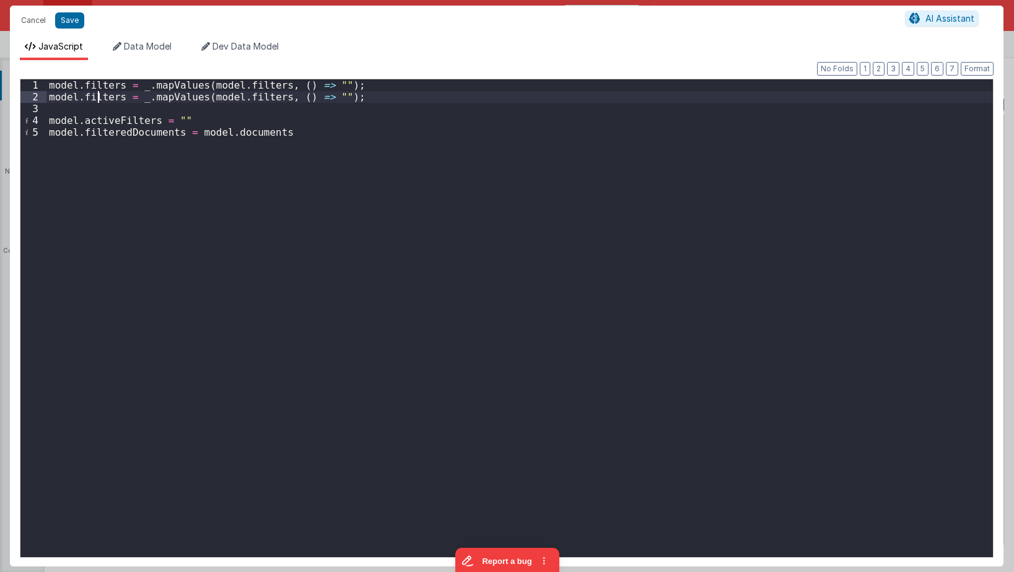
click at [100, 92] on div "model . filters = _ . mapValues ( model . filters , ( ) => "" ) ; model . filte…" at bounding box center [519, 329] width 946 height 501
click at [284, 95] on div "model . filters = _ . mapValues ( model . filters , ( ) => "" ) ; model . activ…" at bounding box center [519, 329] width 946 height 501
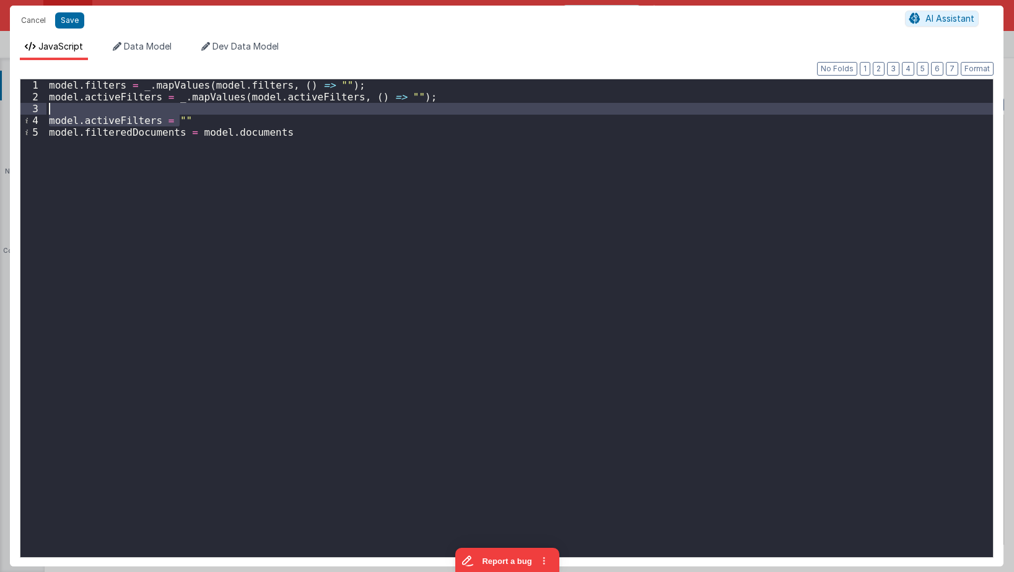
drag, startPoint x: 219, startPoint y: 116, endPoint x: 54, endPoint y: 104, distance: 165.1
click at [54, 104] on div "model . filters = _ . mapValues ( model . filters , ( ) => "" ) ; model . activ…" at bounding box center [519, 329] width 946 height 501
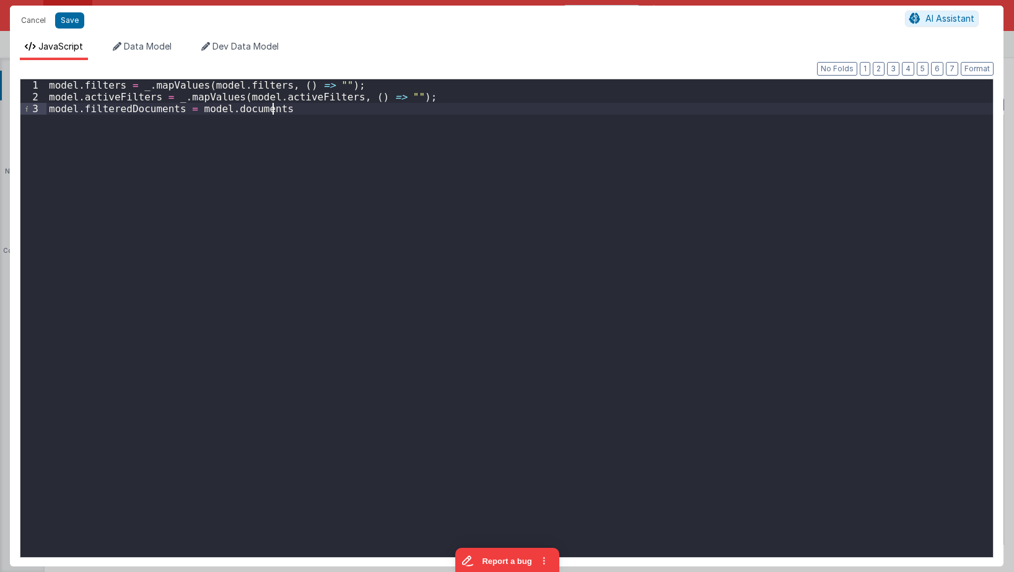
click at [435, 132] on div "model . filters = _ . mapValues ( model . filters , ( ) => "" ) ; model . activ…" at bounding box center [519, 329] width 946 height 501
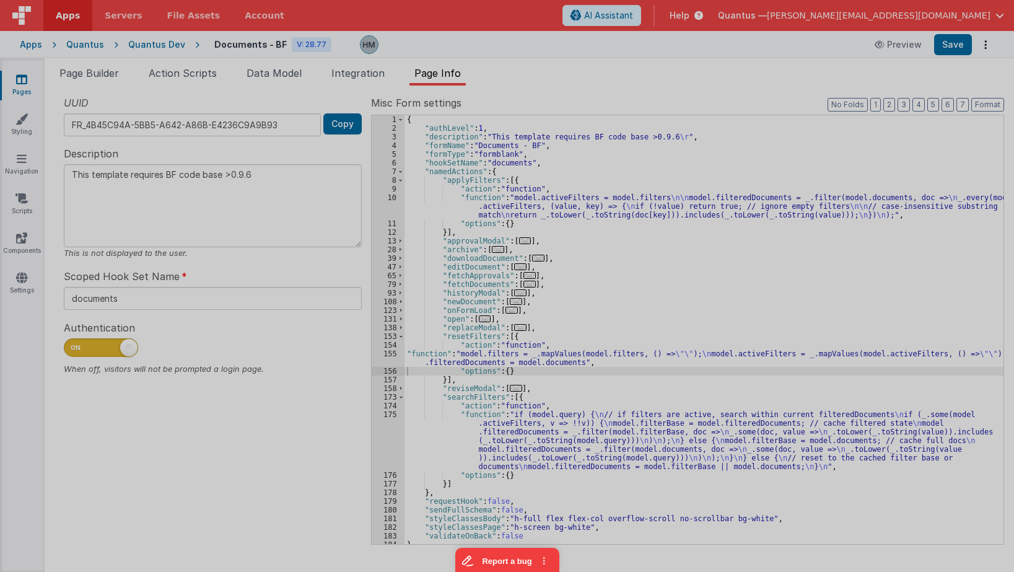
type textarea "This template requires BF code base >0.9.6"
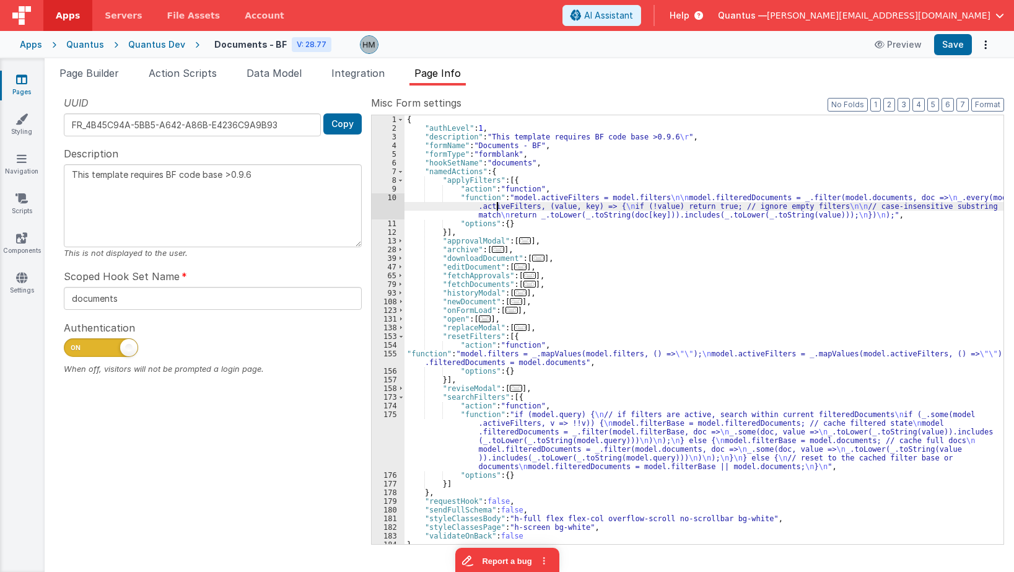
click at [498, 202] on div "{ "authLevel" : 1 , "description" : "This template requires BF code base >0.9.6…" at bounding box center [703, 338] width 599 height 446
click at [393, 199] on div "10" at bounding box center [388, 206] width 33 height 26
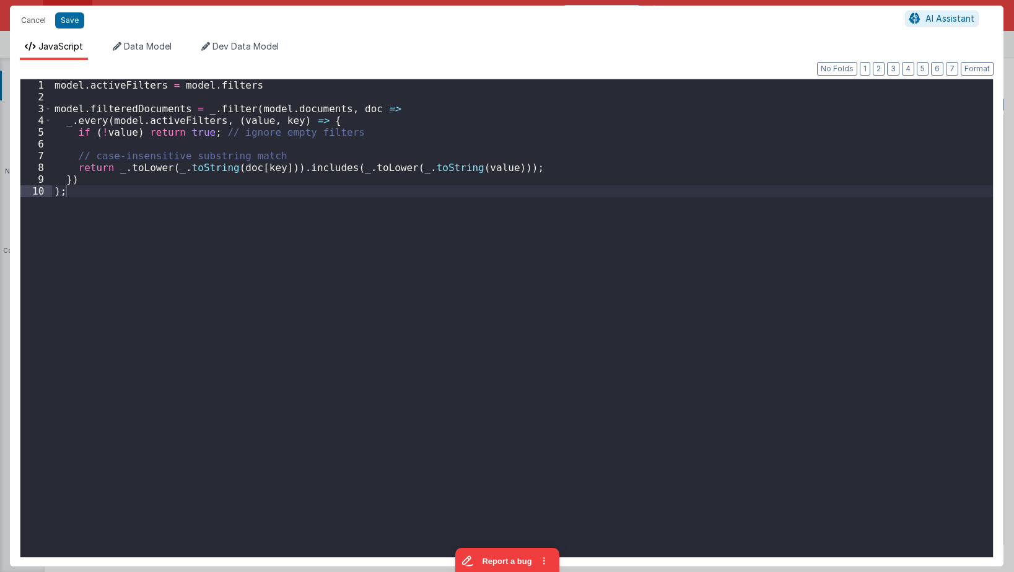
click at [393, 199] on div "model . activeFilters = model . filters model . filteredDocuments = _ . filter …" at bounding box center [522, 329] width 941 height 501
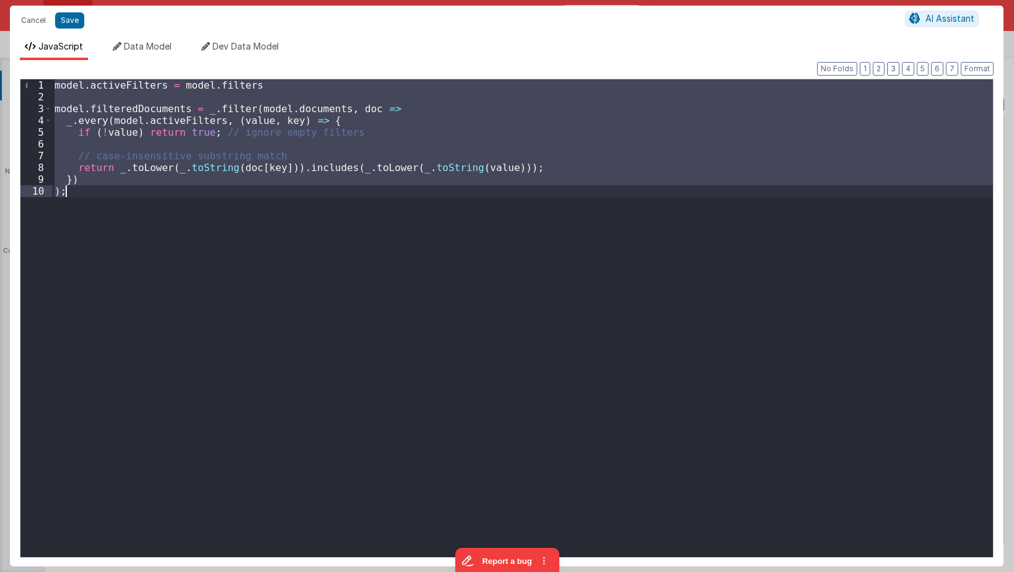
click at [487, 163] on div "model . activeFilters = model . filters model . filteredDocuments = _ . filter …" at bounding box center [522, 317] width 941 height 477
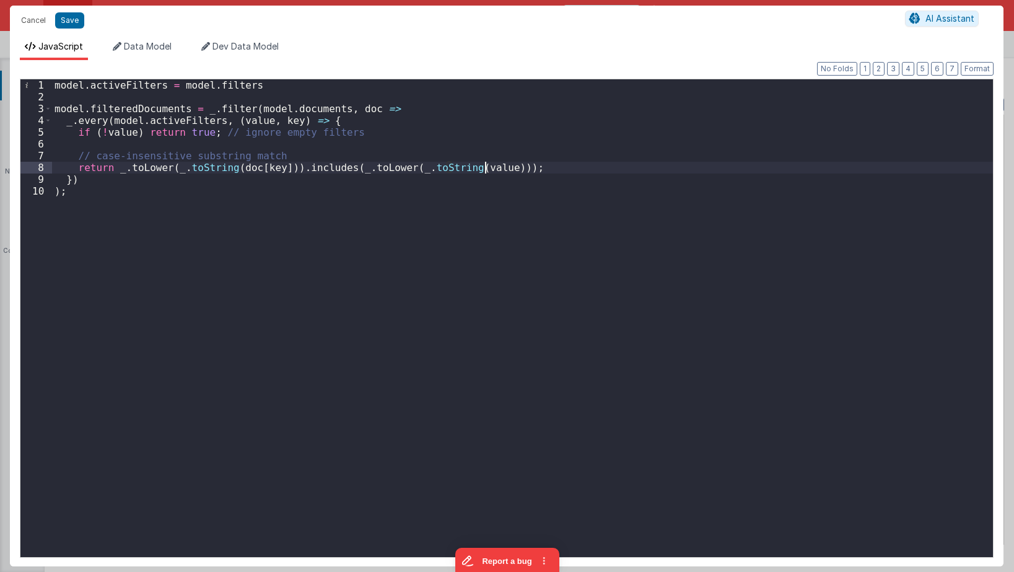
click at [461, 213] on div "model . activeFilters = model . filters model . filteredDocuments = _ . filter …" at bounding box center [522, 329] width 941 height 501
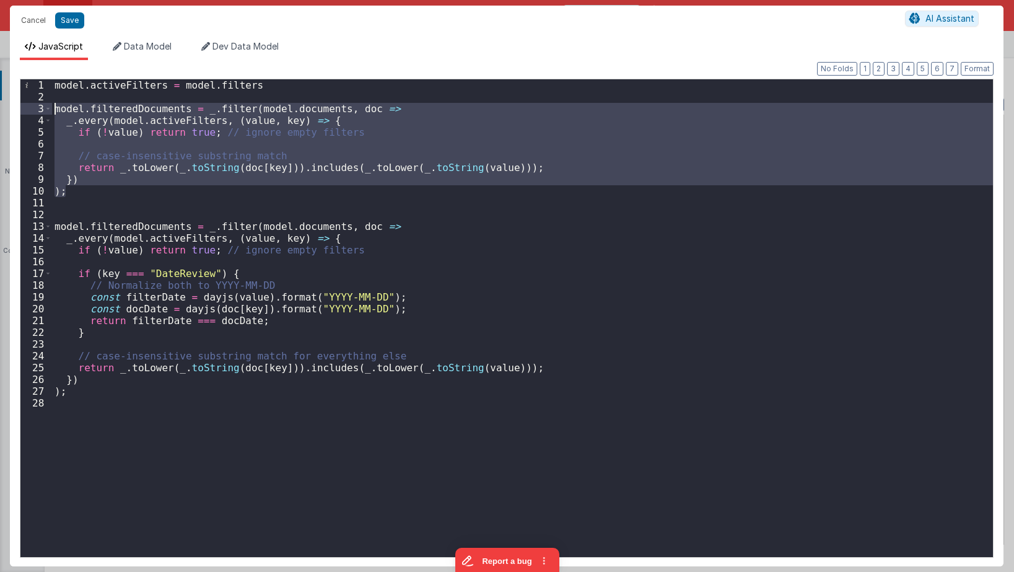
drag, startPoint x: 94, startPoint y: 196, endPoint x: 13, endPoint y: 107, distance: 120.1
click at [52, 107] on div "model . activeFilters = model . filters model . filteredDocuments = _ . filter …" at bounding box center [522, 317] width 941 height 477
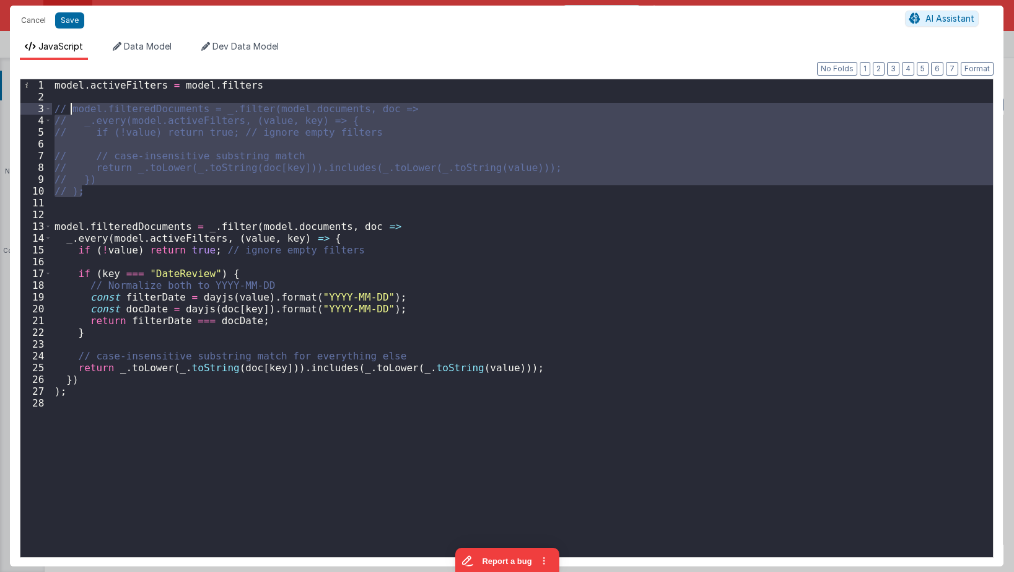
click at [266, 179] on div "model . activeFilters = model . filters // model.filteredDocuments = _.filter(m…" at bounding box center [522, 317] width 941 height 477
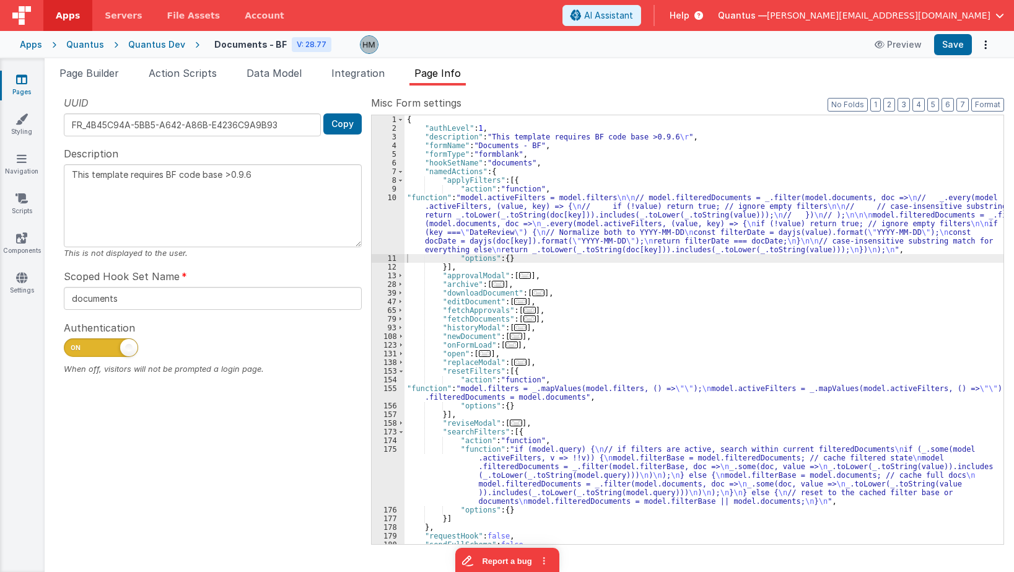
click at [447, 219] on div "{ "authLevel" : 1 , "description" : "This template requires BF code base >0.9.6…" at bounding box center [703, 338] width 599 height 446
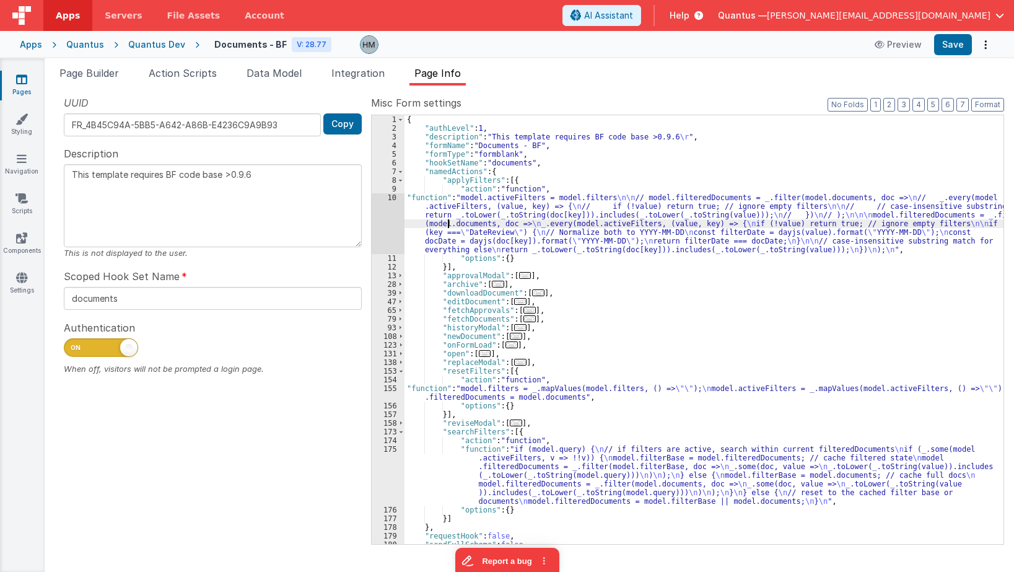
click at [388, 199] on div "10" at bounding box center [388, 223] width 33 height 61
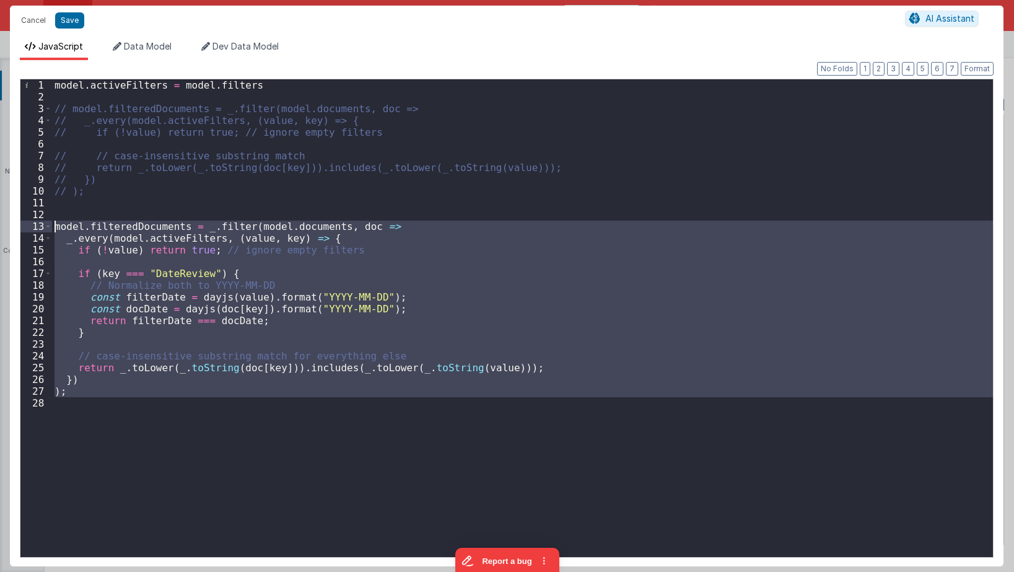
drag, startPoint x: 89, startPoint y: 407, endPoint x: 31, endPoint y: 221, distance: 195.3
click at [52, 221] on div "model . activeFilters = model . filters // model.filteredDocuments = _.filter(m…" at bounding box center [522, 317] width 941 height 477
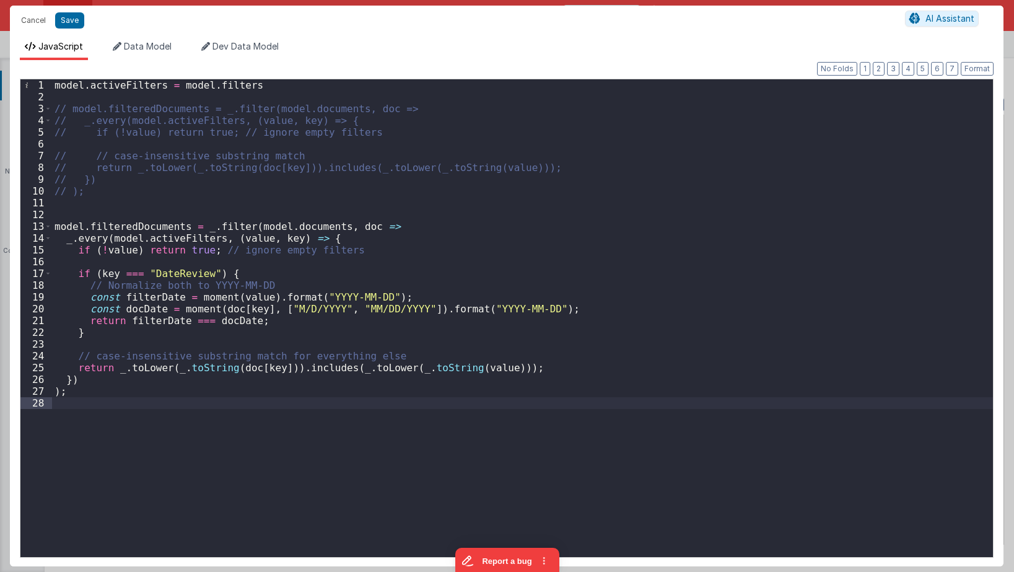
click at [310, 269] on div "model . activeFilters = model . filters // model.filteredDocuments = _.filter(m…" at bounding box center [522, 329] width 941 height 501
type textarea "This template requires BF code base >0.9.6"
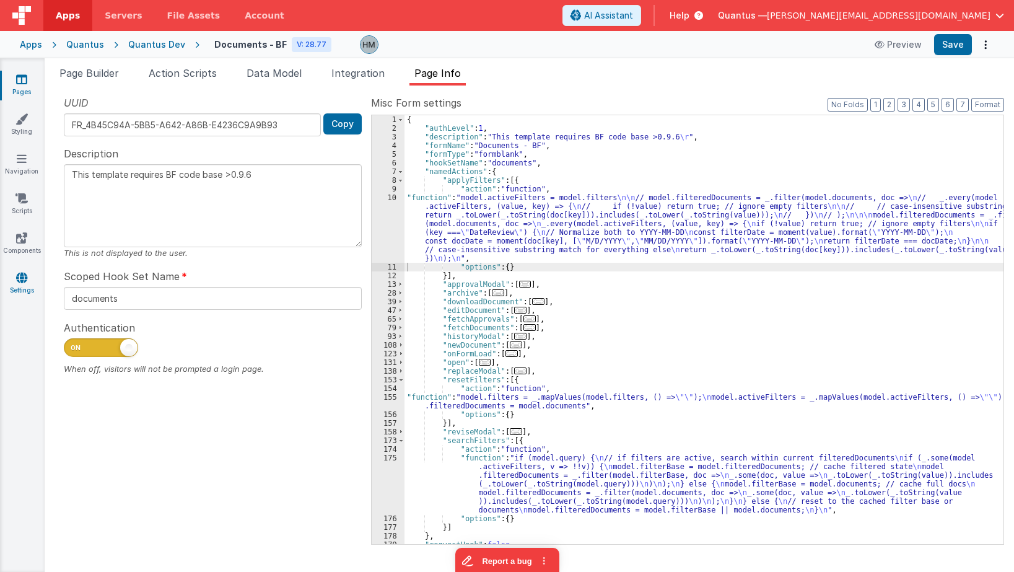
click at [25, 276] on icon at bounding box center [21, 277] width 11 height 12
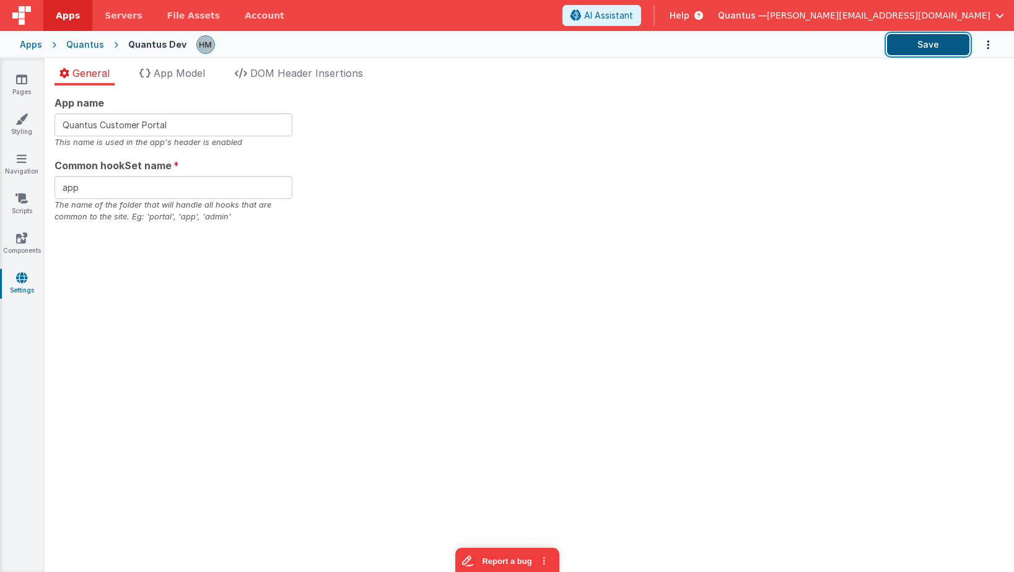
click at [926, 46] on button "Save" at bounding box center [928, 44] width 82 height 21
